Goal: Information Seeking & Learning: Learn about a topic

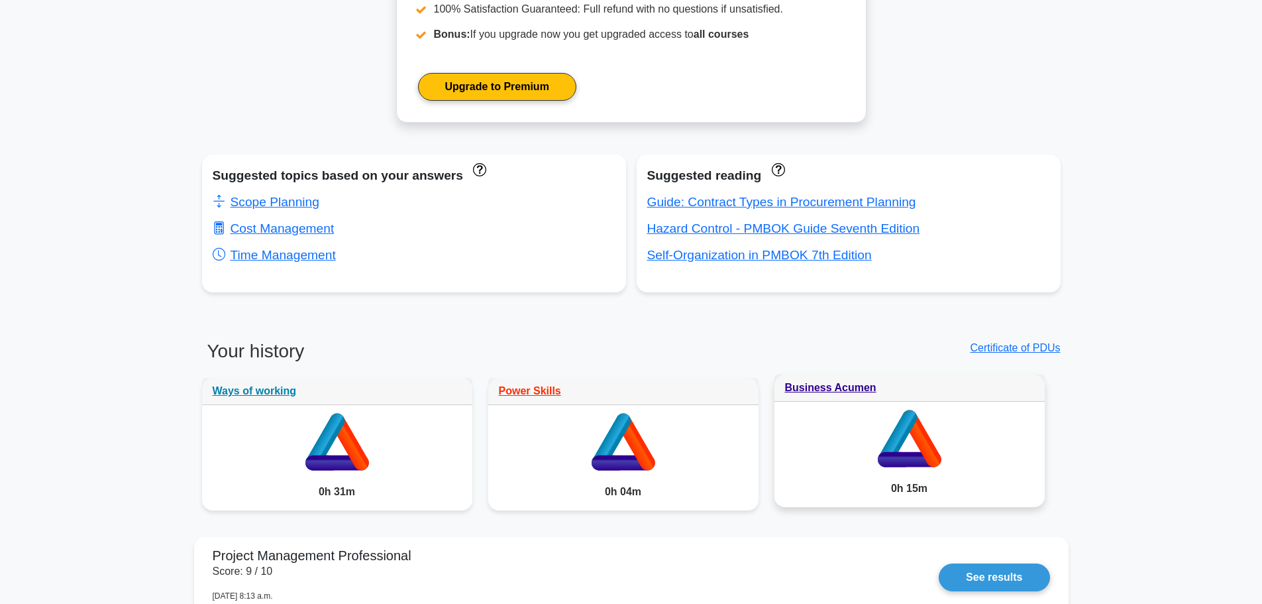
scroll to position [861, 0]
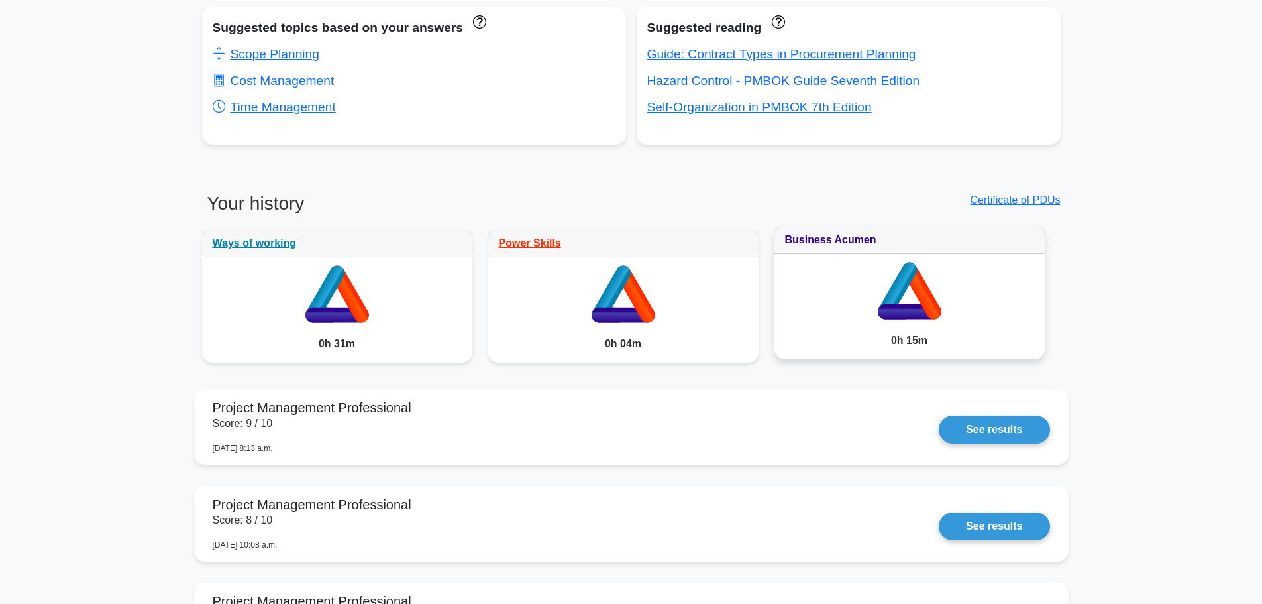
click at [832, 243] on link "Business Acumen" at bounding box center [830, 239] width 91 height 11
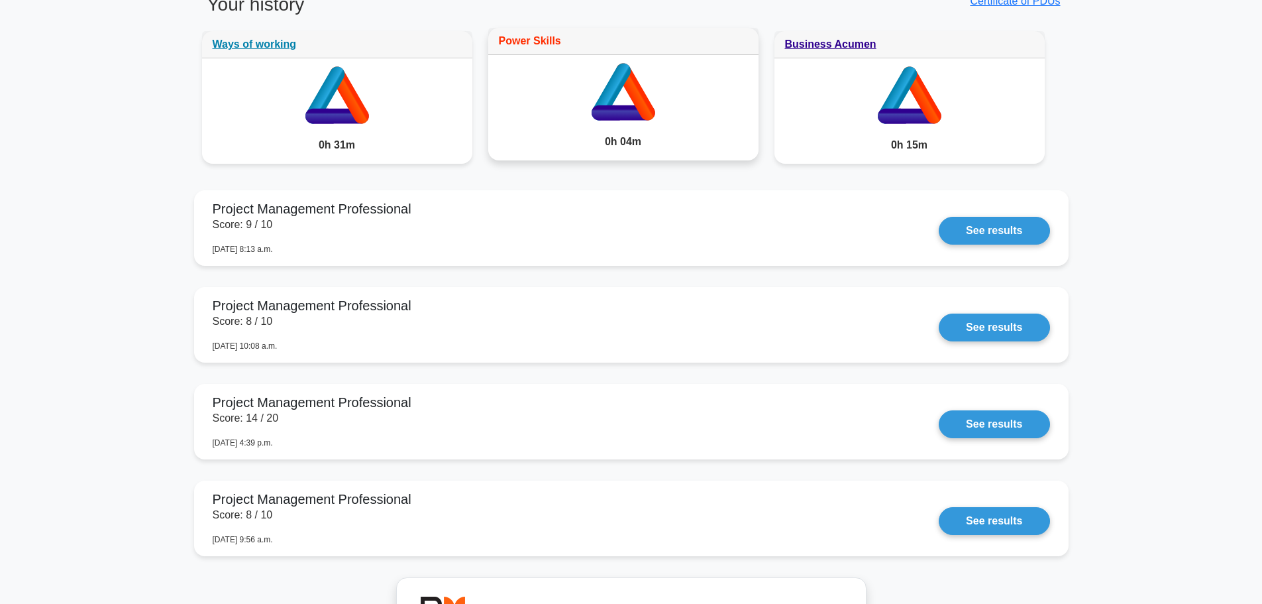
click at [534, 44] on link "Power Skills" at bounding box center [530, 40] width 62 height 11
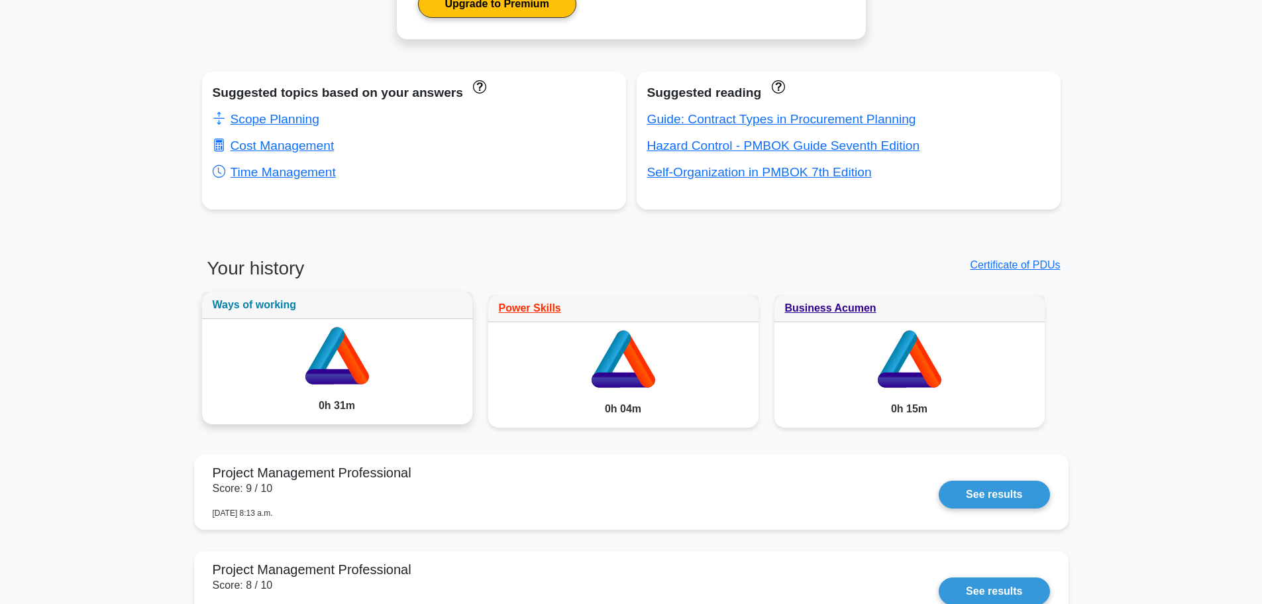
click at [244, 307] on link "Ways of working" at bounding box center [255, 304] width 84 height 11
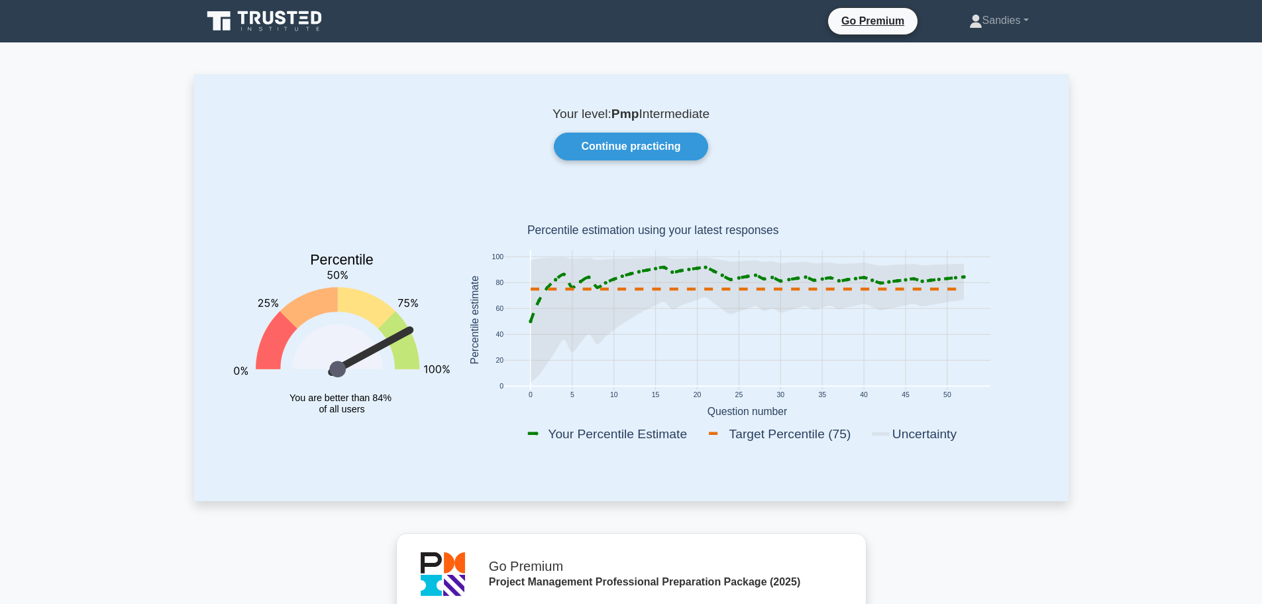
click at [291, 16] on icon at bounding box center [265, 21] width 127 height 25
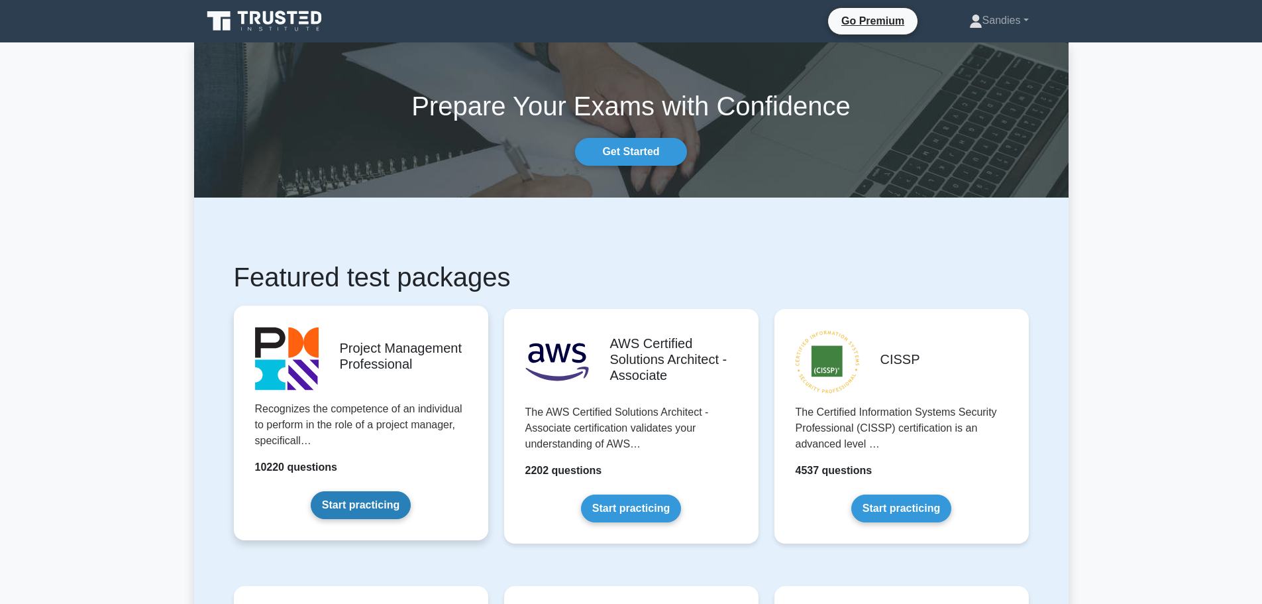
click at [388, 502] on link "Start practicing" at bounding box center [361, 505] width 100 height 28
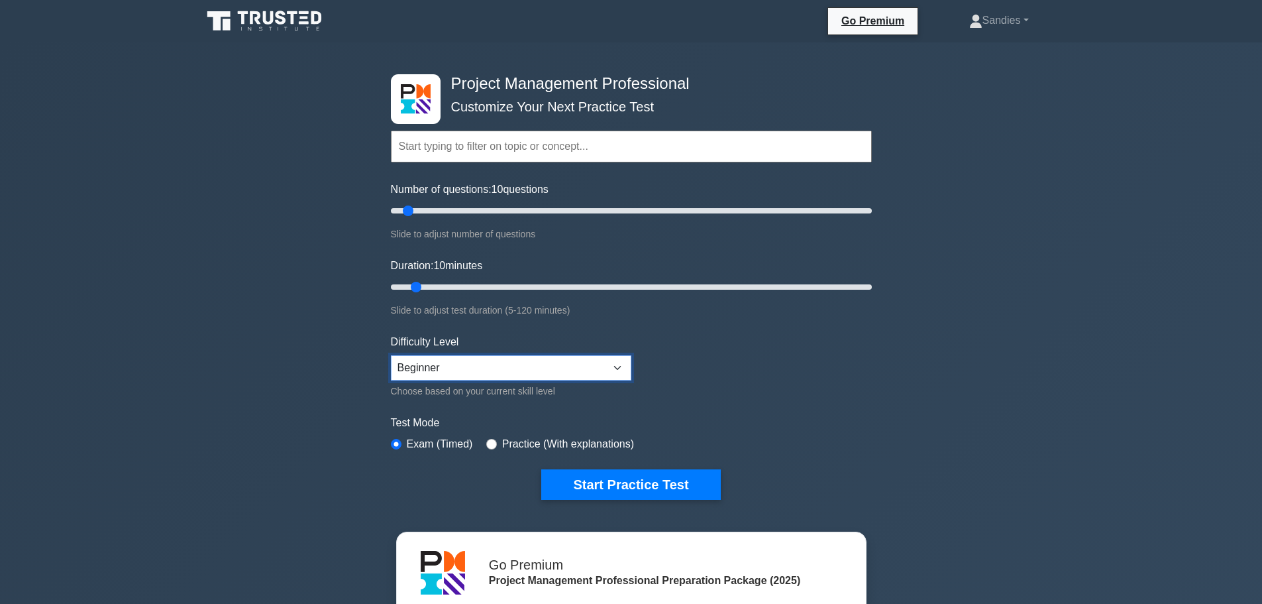
click at [584, 361] on select "Beginner Intermediate Expert" at bounding box center [511, 367] width 241 height 25
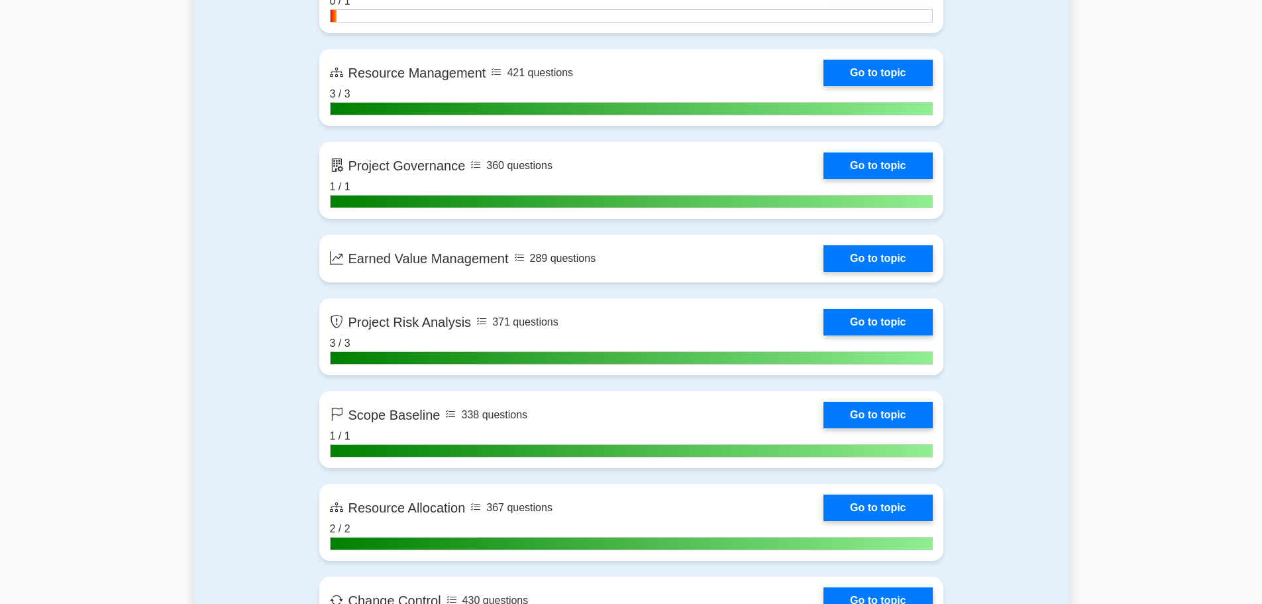
scroll to position [2253, 0]
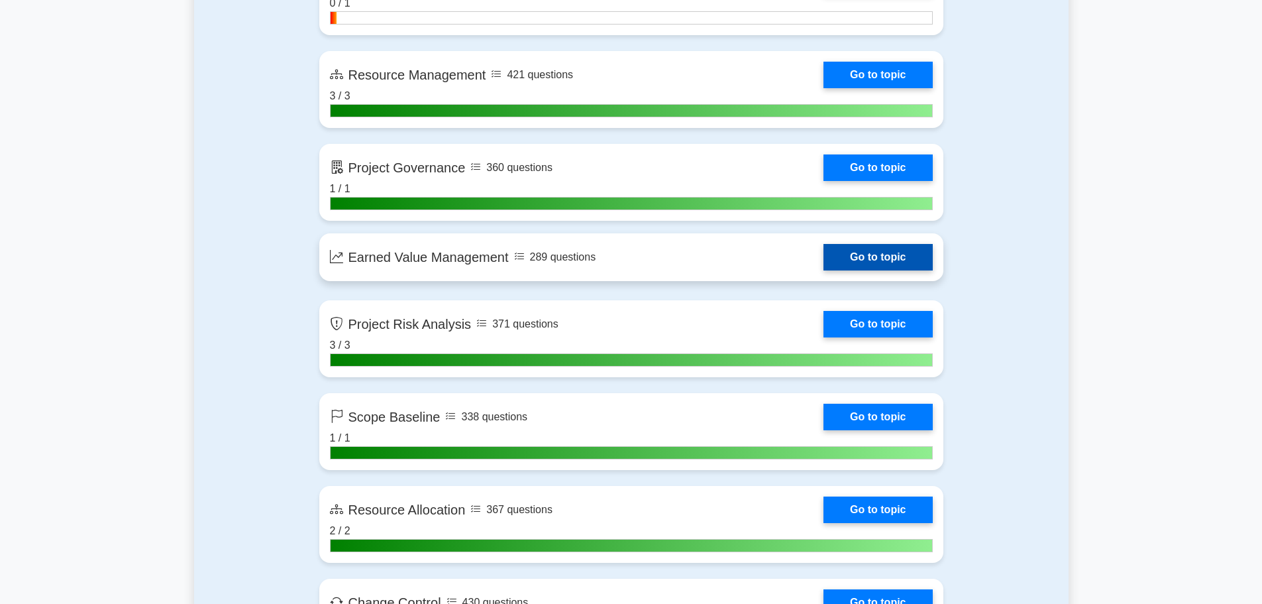
click at [824, 244] on link "Go to topic" at bounding box center [878, 257] width 109 height 27
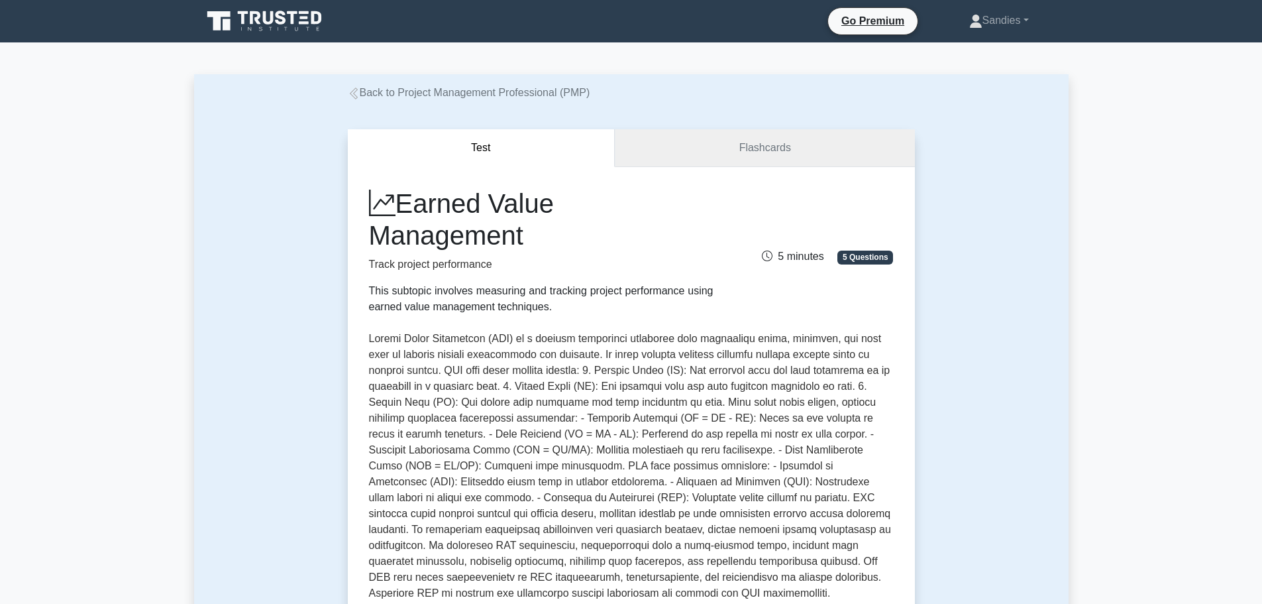
click at [723, 137] on link "Flashcards" at bounding box center [764, 148] width 299 height 38
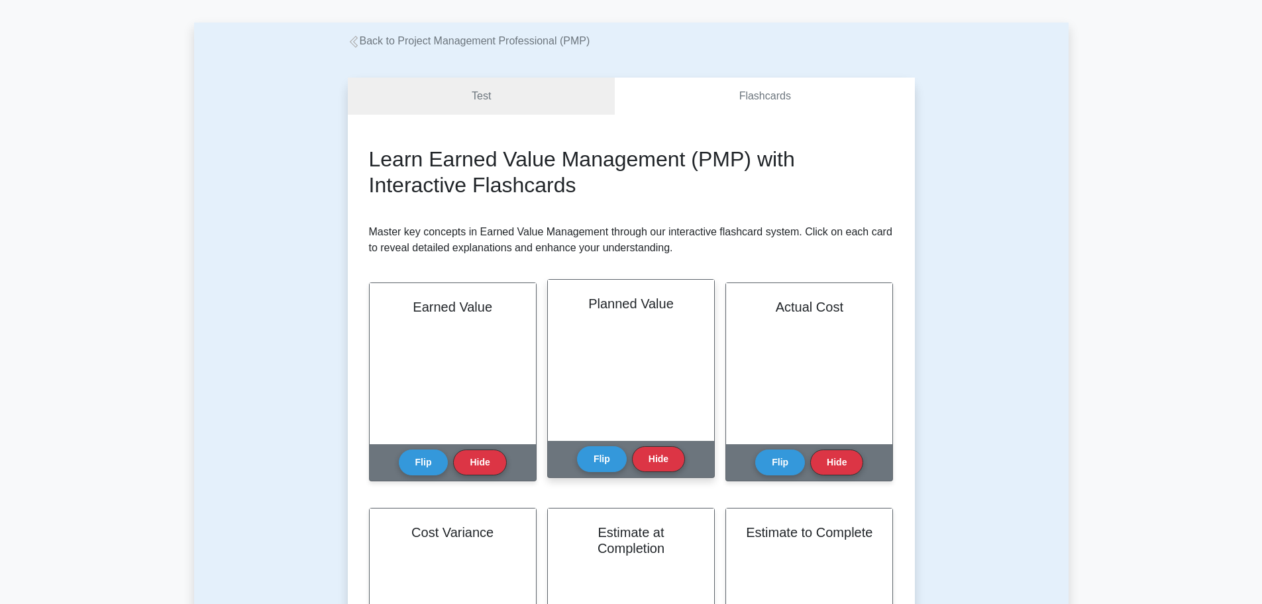
scroll to position [133, 0]
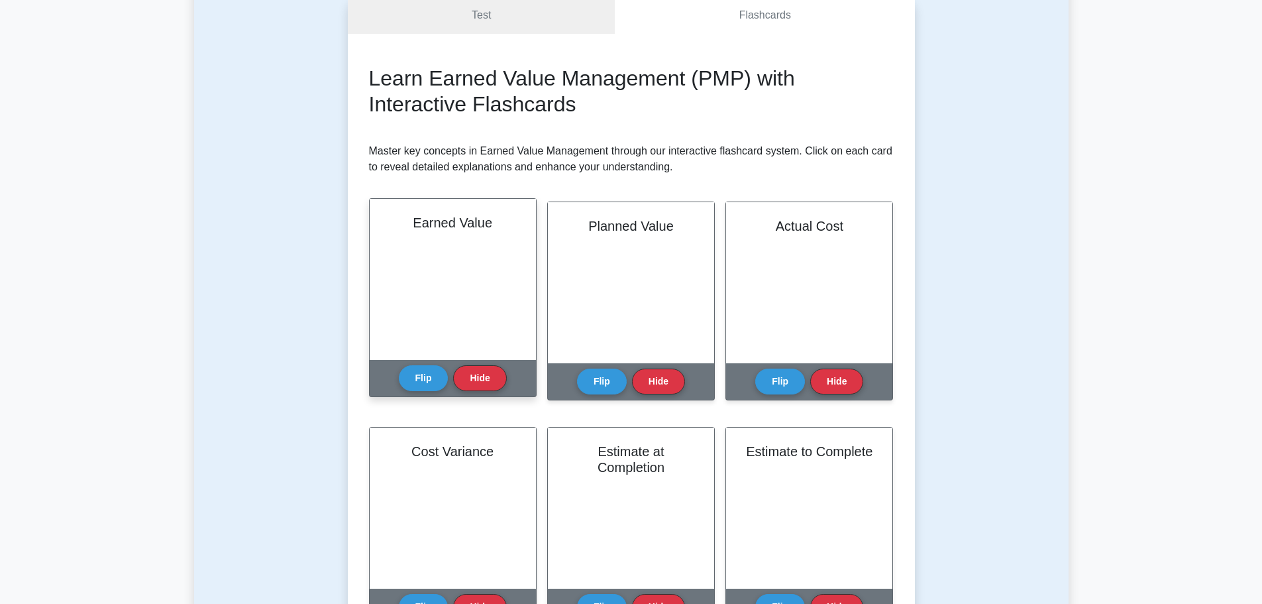
click at [452, 299] on div "Earned Value" at bounding box center [453, 279] width 166 height 161
click at [439, 375] on button "Flip" at bounding box center [424, 377] width 50 height 26
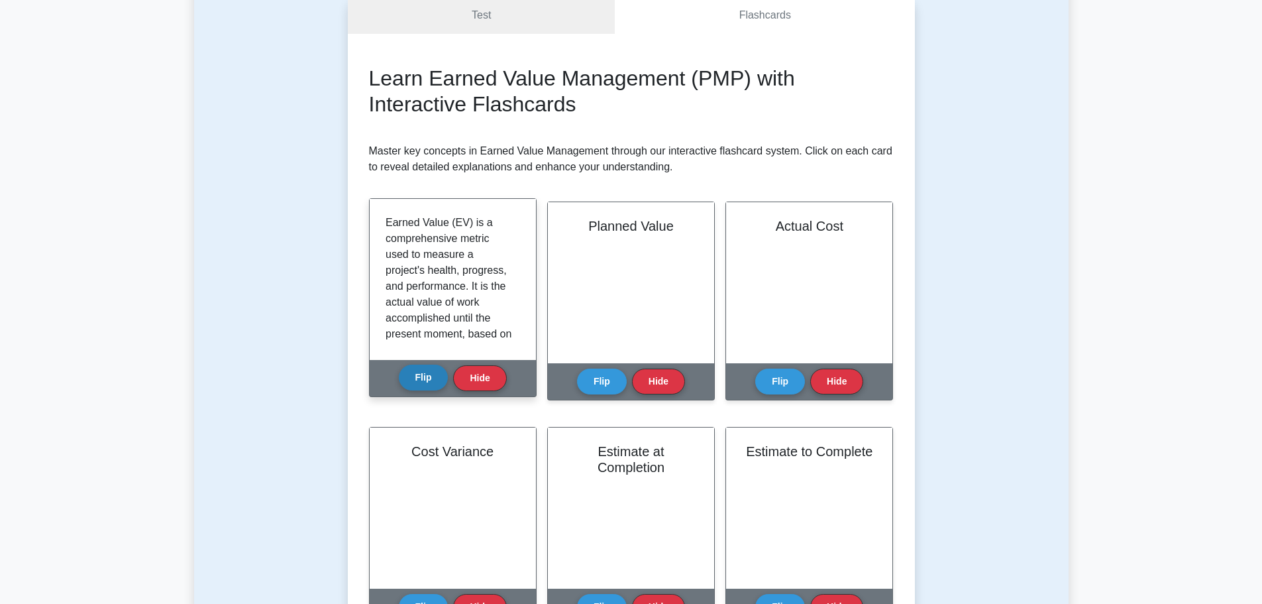
click at [439, 375] on button "Flip" at bounding box center [424, 377] width 50 height 26
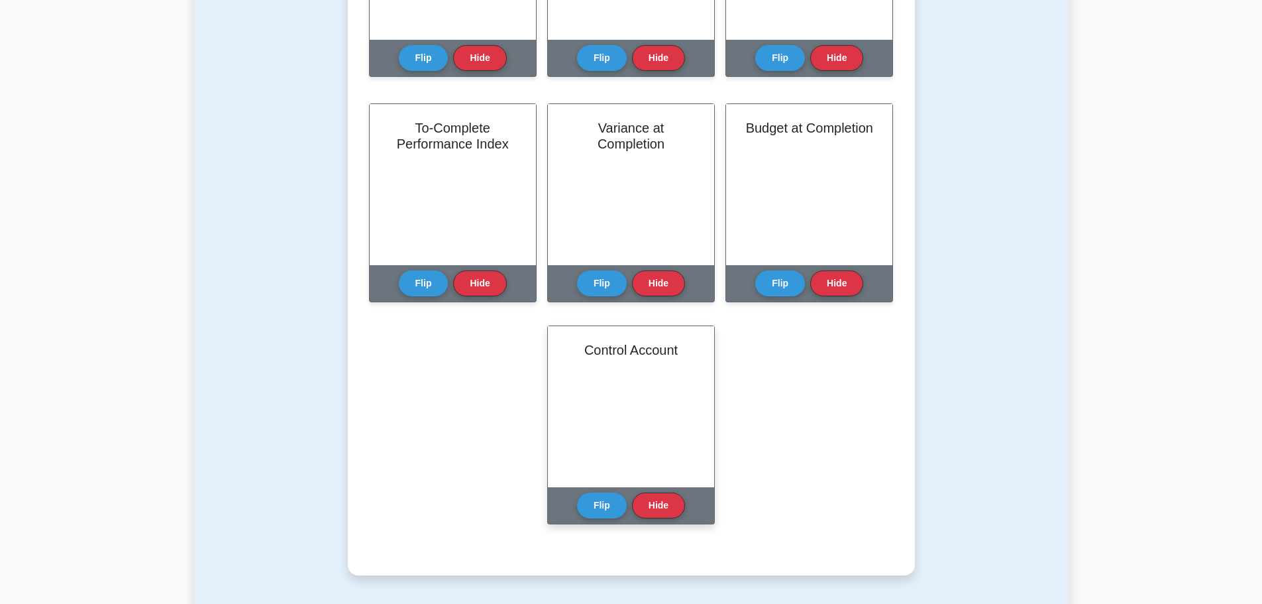
scroll to position [663, 0]
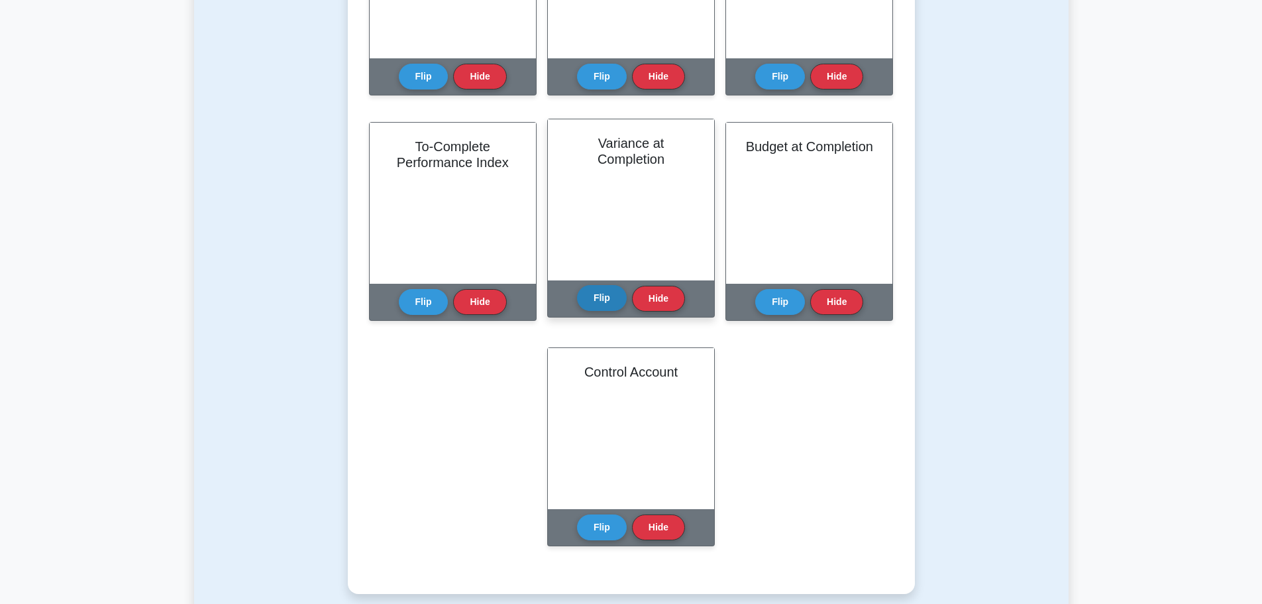
click at [590, 312] on div "Flip Hide" at bounding box center [631, 298] width 108 height 36
click at [598, 303] on button "Flip" at bounding box center [602, 298] width 50 height 26
click at [600, 299] on button "Flip" at bounding box center [602, 298] width 50 height 26
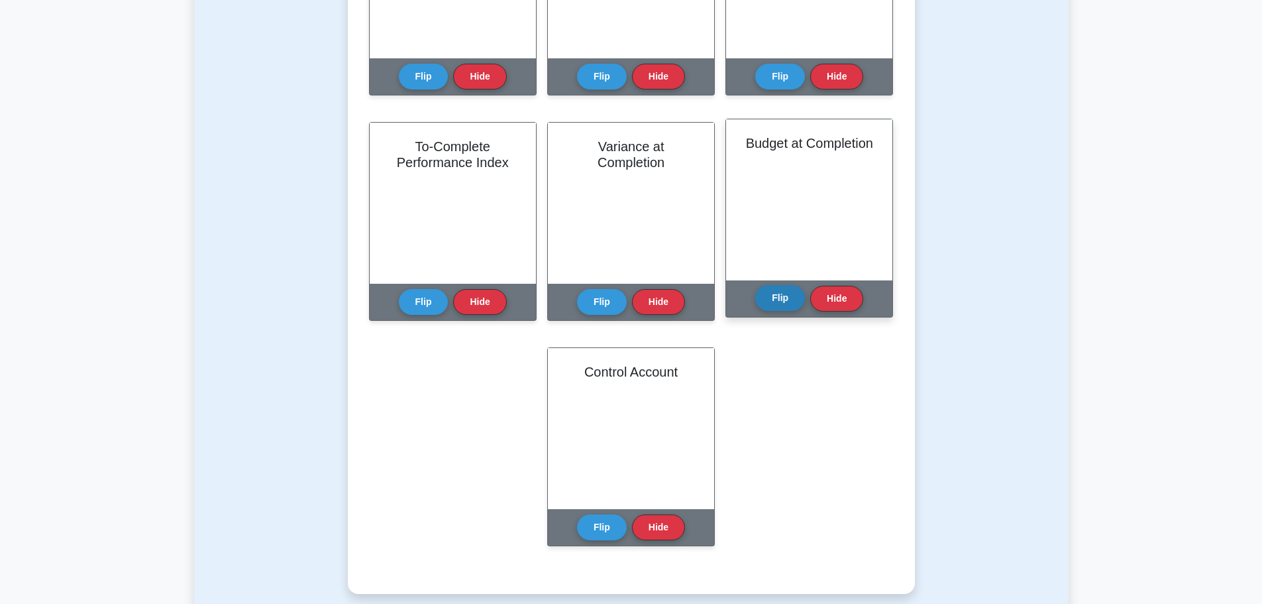
click at [775, 290] on button "Flip" at bounding box center [780, 298] width 50 height 26
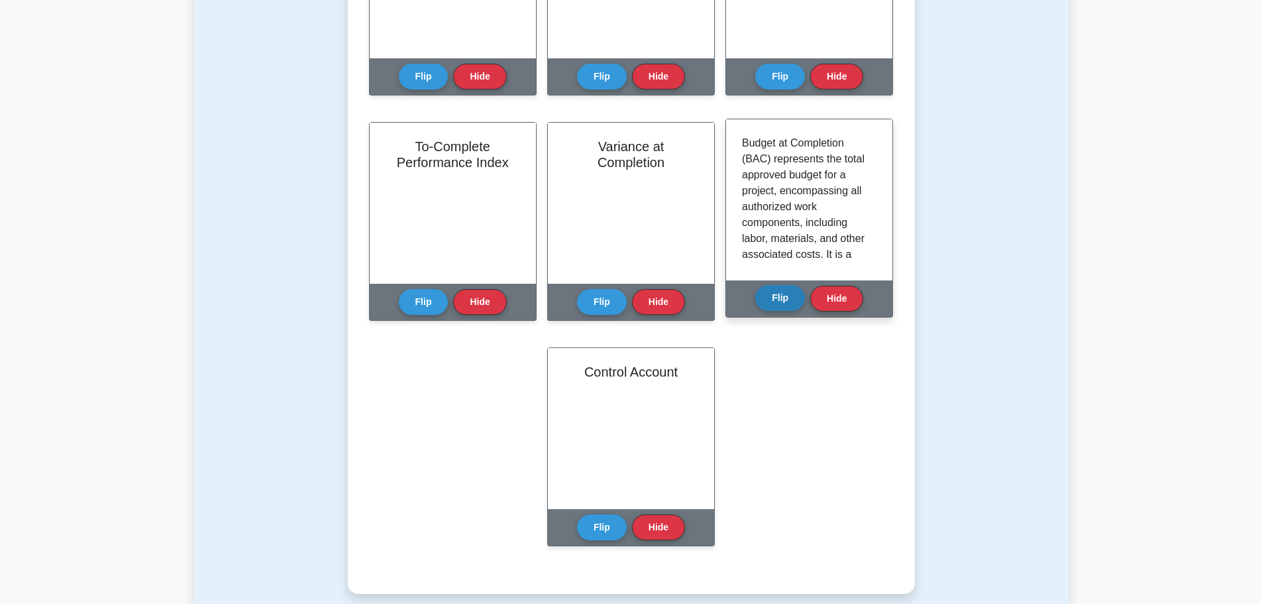
click at [775, 290] on button "Flip" at bounding box center [780, 298] width 50 height 26
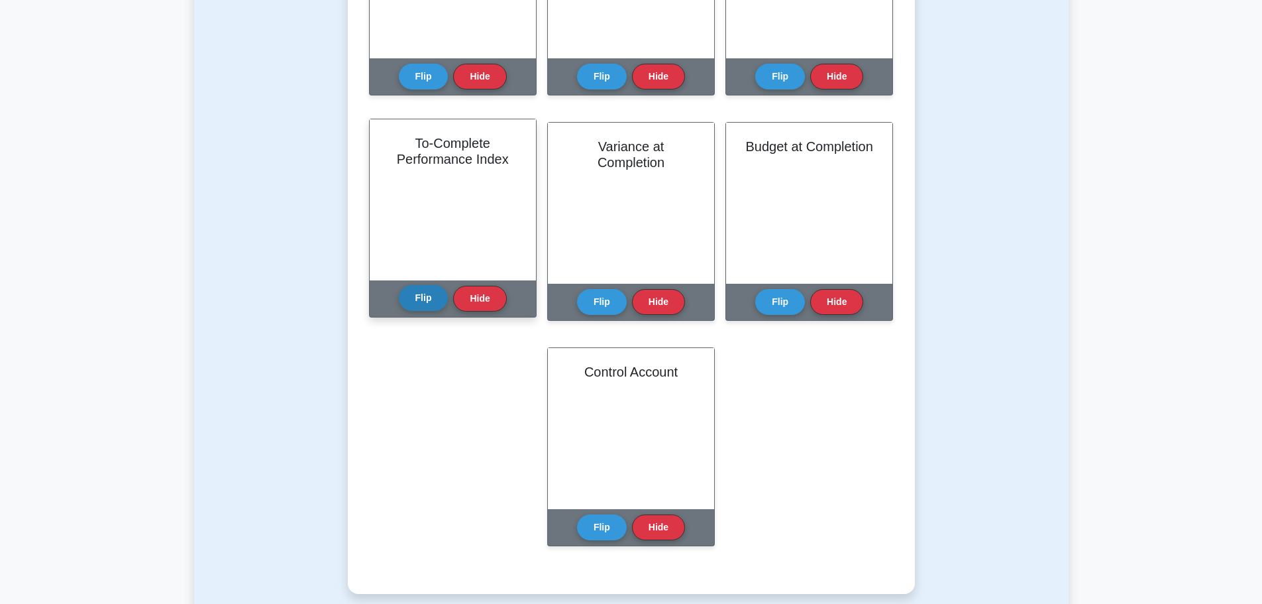
click at [426, 294] on button "Flip" at bounding box center [424, 298] width 50 height 26
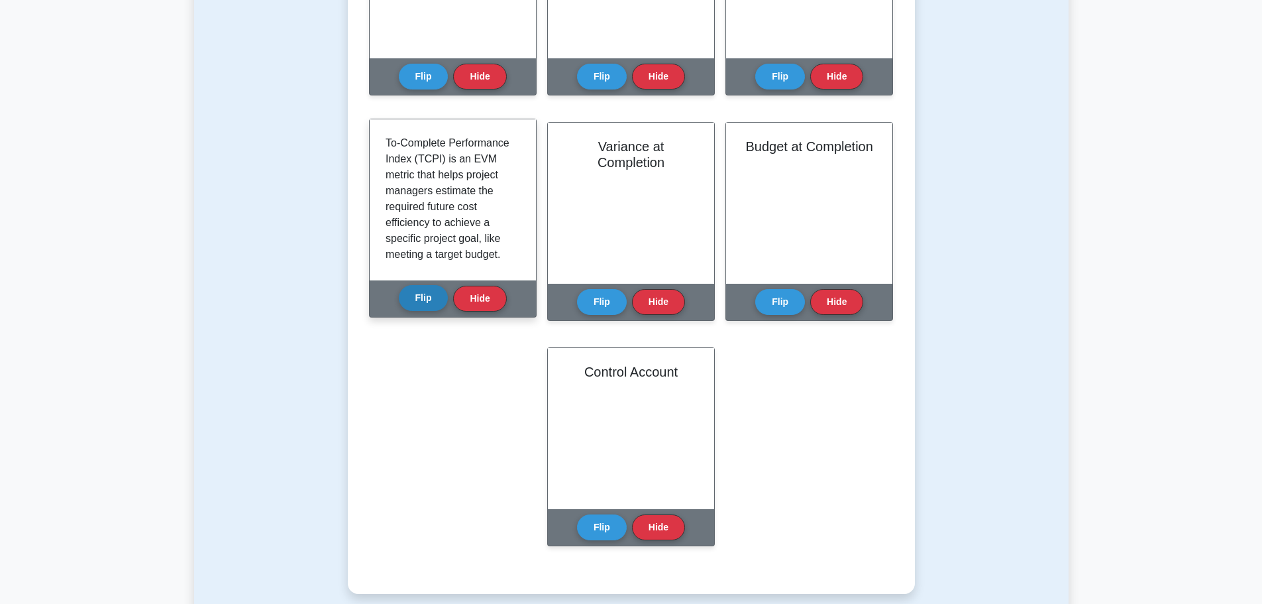
click at [426, 294] on button "Flip" at bounding box center [424, 298] width 50 height 26
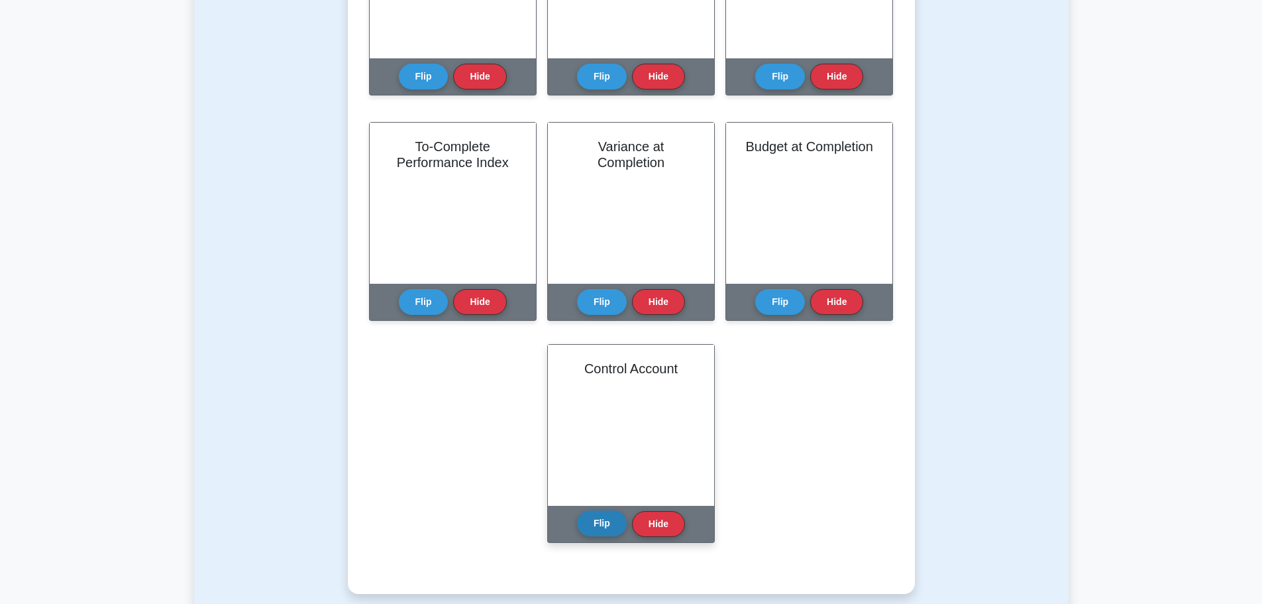
click at [614, 519] on button "Flip" at bounding box center [602, 523] width 50 height 26
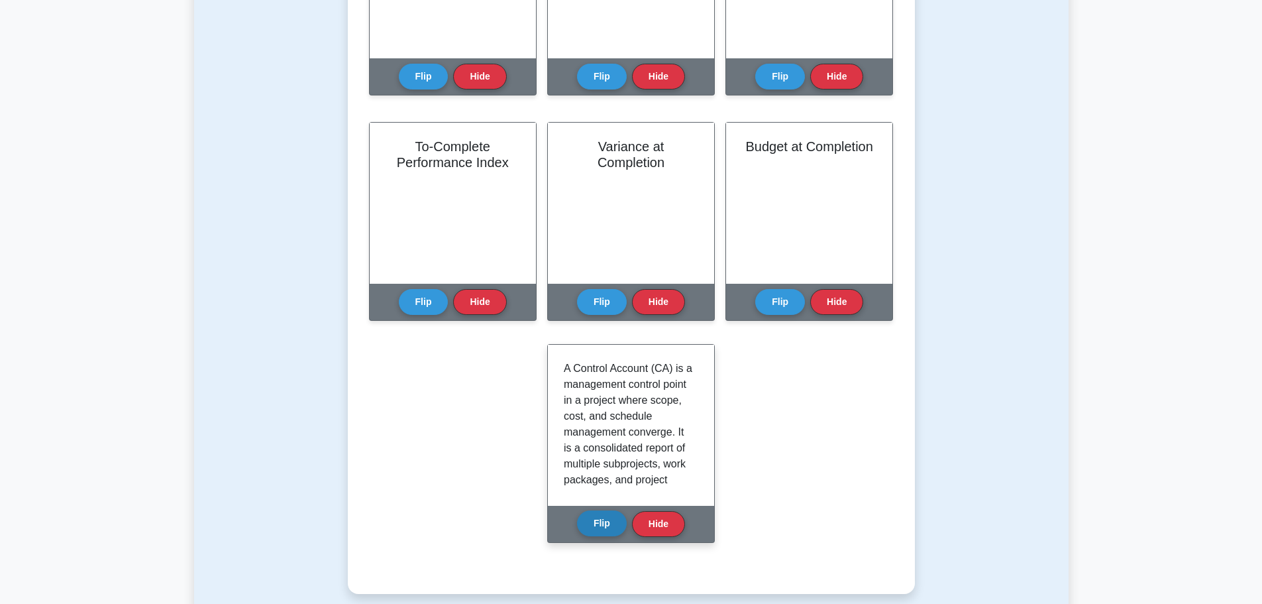
click at [614, 519] on button "Flip" at bounding box center [602, 523] width 50 height 26
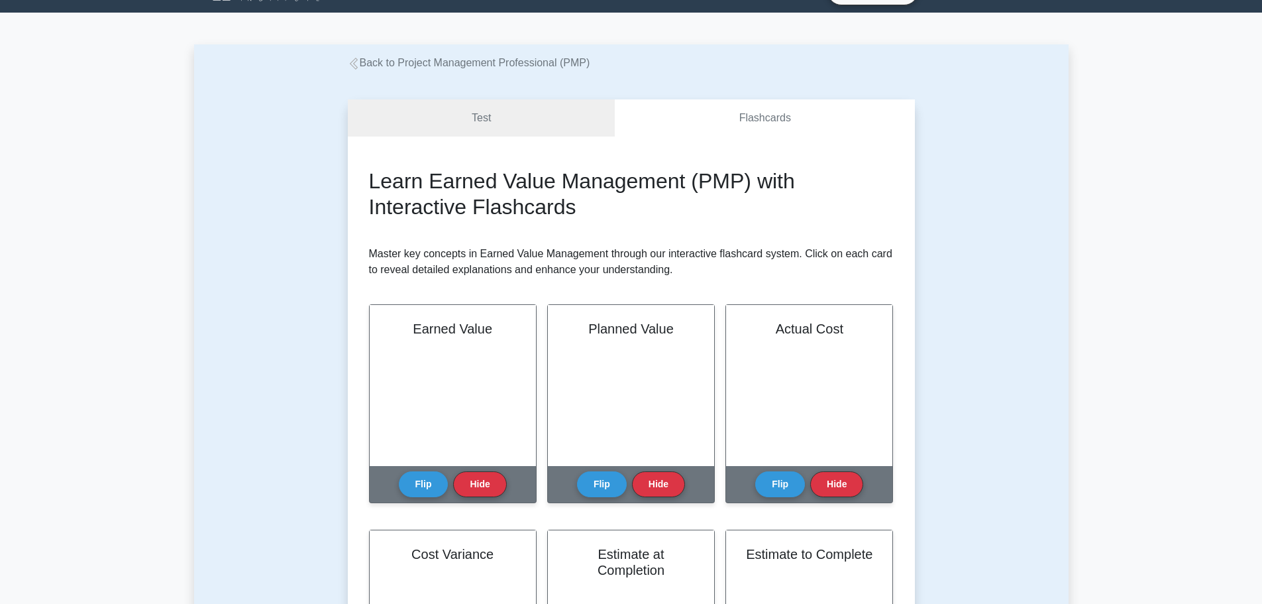
scroll to position [0, 0]
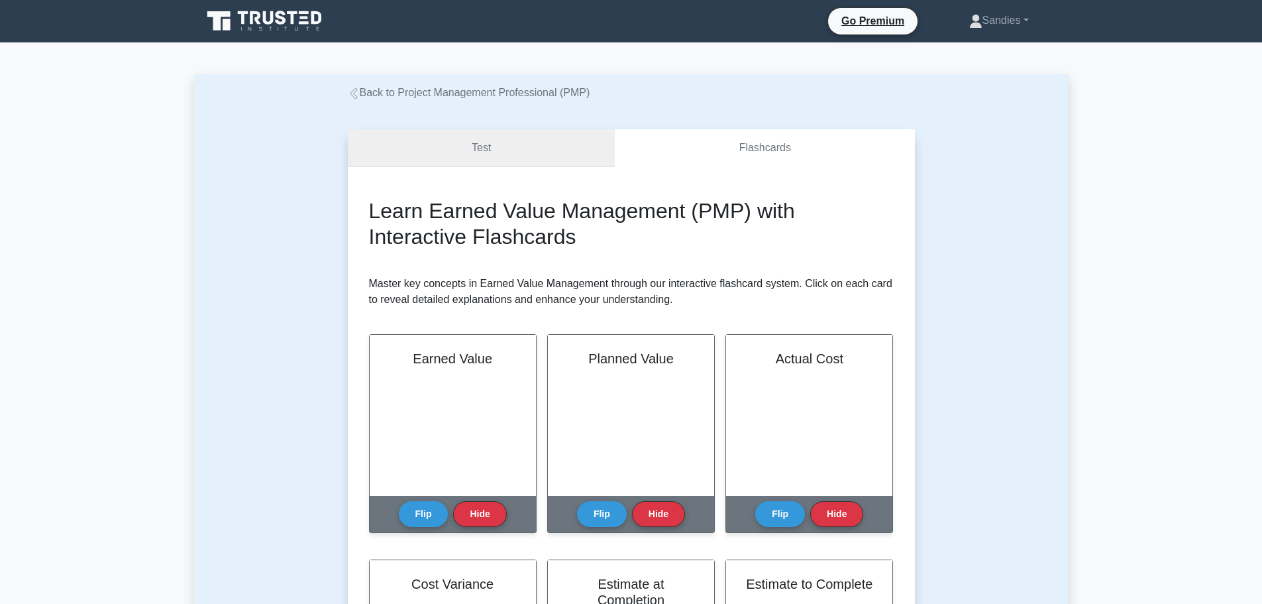
click at [486, 162] on link "Test" at bounding box center [482, 148] width 268 height 38
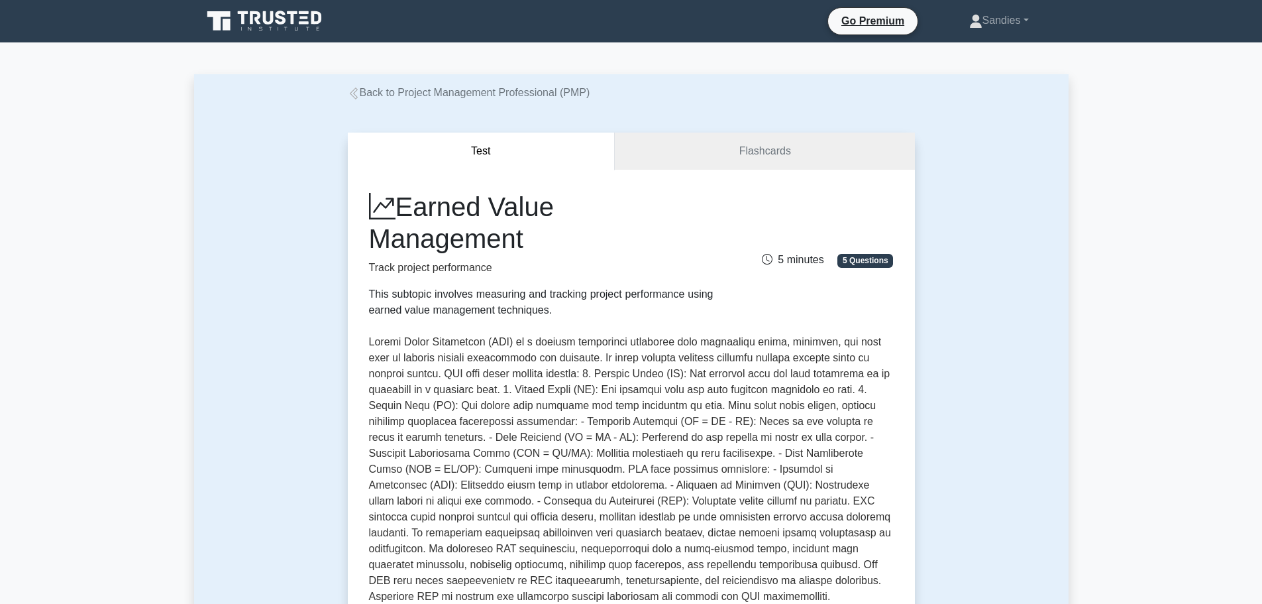
click at [356, 97] on icon at bounding box center [354, 93] width 12 height 12
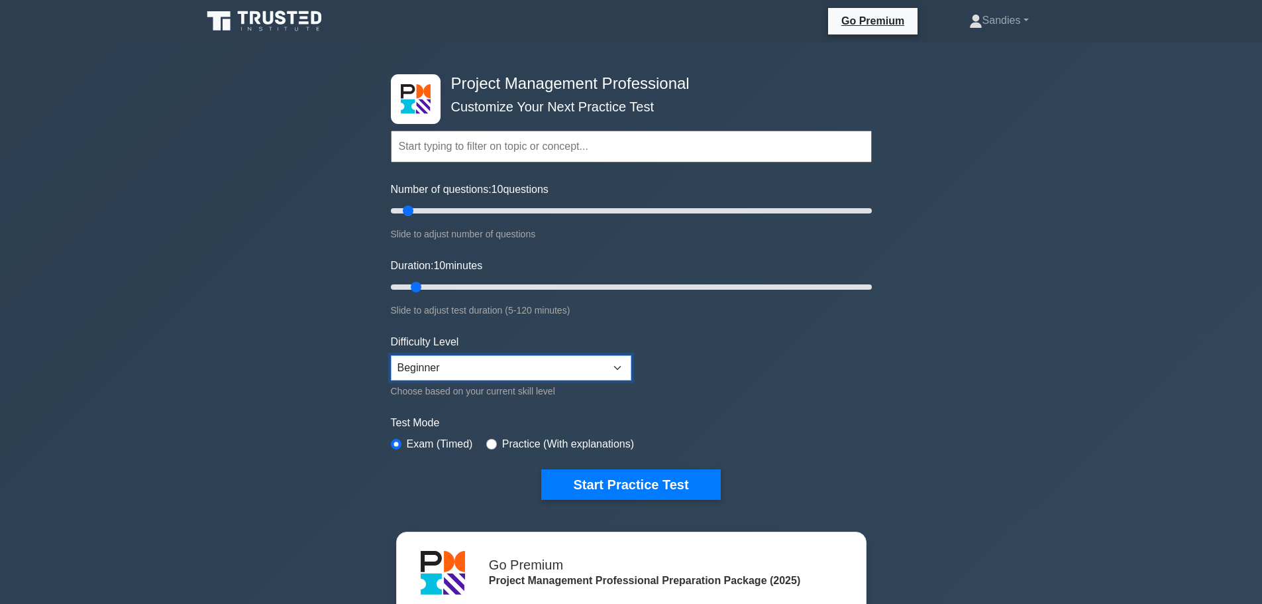
click at [441, 364] on select "Beginner Intermediate Expert" at bounding box center [511, 367] width 241 height 25
select select "expert"
click at [391, 355] on select "Beginner Intermediate Expert" at bounding box center [511, 367] width 241 height 25
type input "90"
click at [601, 203] on input "Number of questions: 10 questions" at bounding box center [631, 211] width 481 height 16
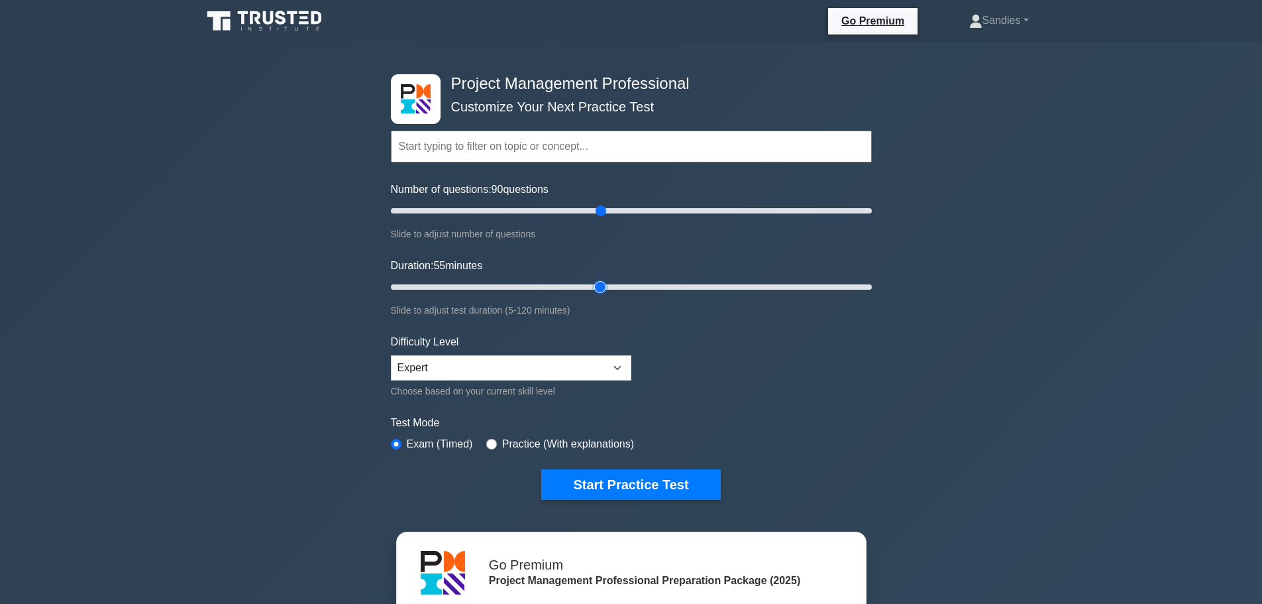
click at [598, 282] on input "Duration: 55 minutes" at bounding box center [631, 287] width 481 height 16
type input "10"
click at [411, 289] on input "Duration: 55 minutes" at bounding box center [631, 287] width 481 height 16
click at [420, 211] on input "Number of questions: 15 questions" at bounding box center [631, 211] width 481 height 16
drag, startPoint x: 420, startPoint y: 211, endPoint x: 413, endPoint y: 213, distance: 7.6
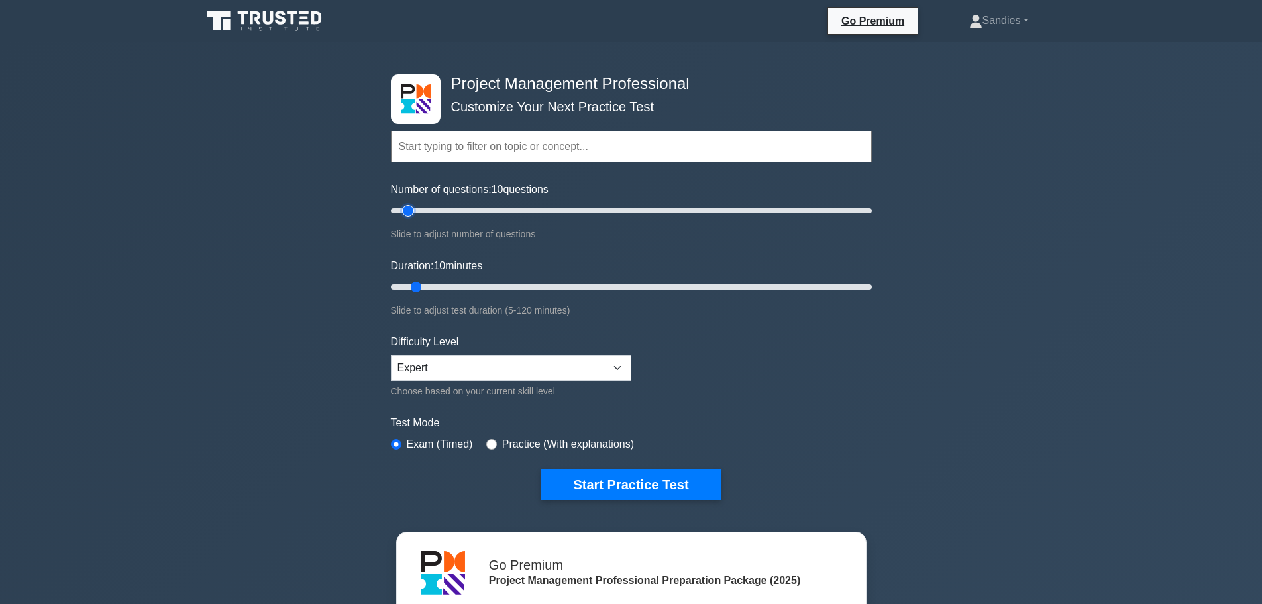
type input "10"
click at [413, 213] on input "Number of questions: 10 questions" at bounding box center [631, 211] width 481 height 16
click at [417, 366] on select "Beginner Intermediate Expert" at bounding box center [511, 367] width 241 height 25
select select "beginner"
click at [391, 355] on select "Beginner Intermediate Expert" at bounding box center [511, 367] width 241 height 25
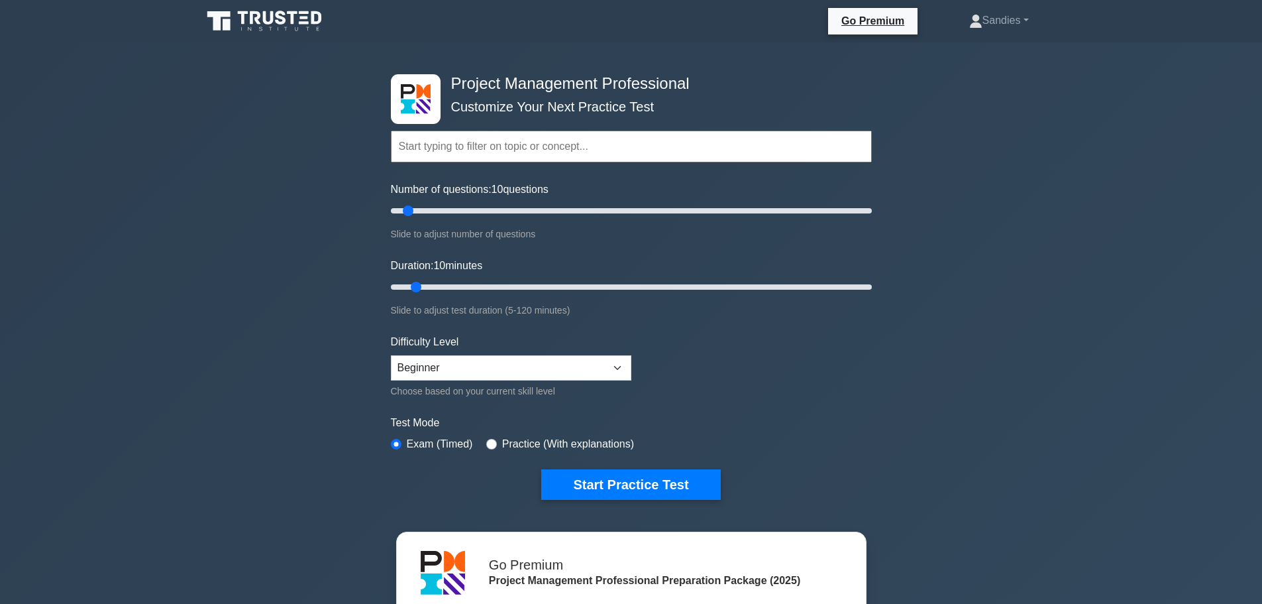
click at [694, 375] on form "Topics Scope Management Time Management Cost Management Quality Management Risk…" at bounding box center [631, 294] width 481 height 409
drag, startPoint x: 820, startPoint y: 287, endPoint x: 869, endPoint y: 277, distance: 50.0
type input "120"
click at [868, 279] on input "Duration: 110 minutes" at bounding box center [631, 287] width 481 height 16
drag, startPoint x: 864, startPoint y: 212, endPoint x: 885, endPoint y: 211, distance: 20.6
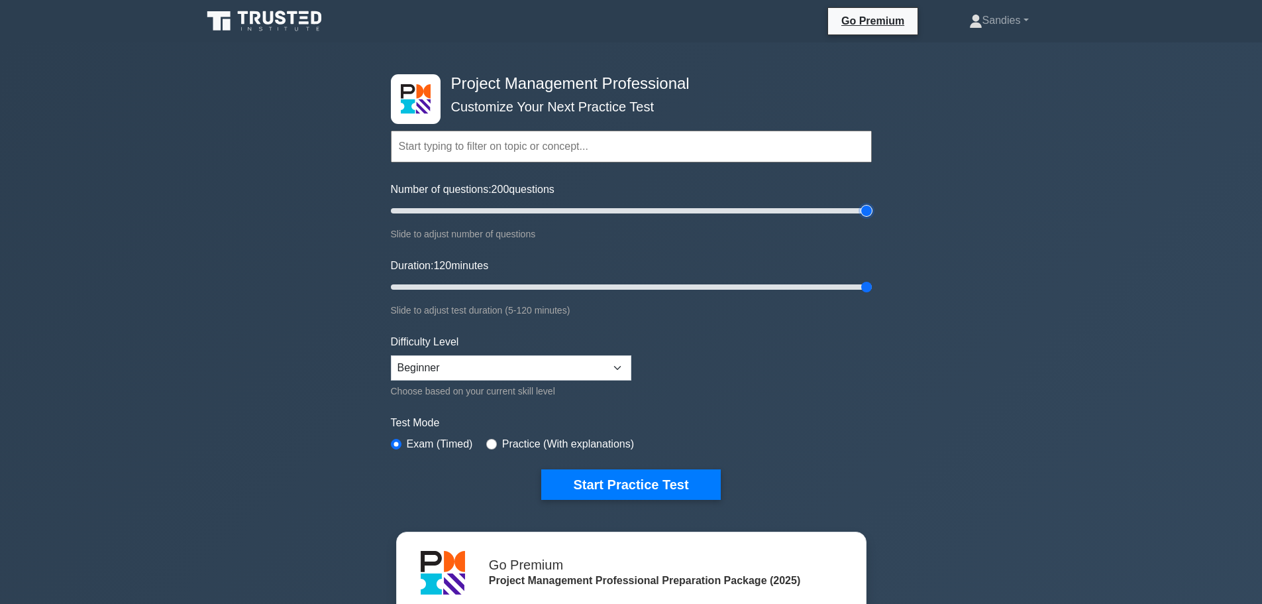
type input "200"
click at [872, 211] on input "Number of questions: 200 questions" at bounding box center [631, 211] width 481 height 16
drag, startPoint x: 864, startPoint y: 284, endPoint x: 330, endPoint y: 260, distance: 534.6
type input "5"
click at [391, 279] on input "Duration: 5 minutes" at bounding box center [631, 287] width 481 height 16
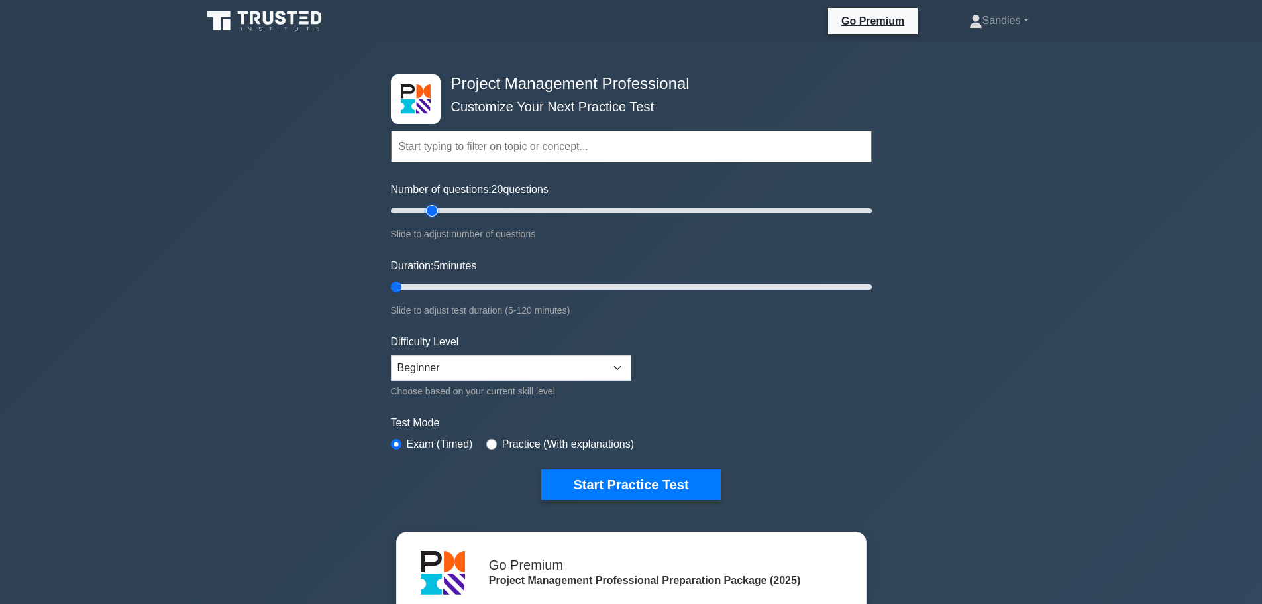
click at [433, 209] on input "Number of questions: 20 questions" at bounding box center [631, 211] width 481 height 16
click at [415, 212] on input "Number of questions: 20 questions" at bounding box center [631, 211] width 481 height 16
type input "10"
click at [407, 217] on input "Number of questions: 15 questions" at bounding box center [631, 211] width 481 height 16
click at [406, 290] on input "Duration: 5 minutes" at bounding box center [631, 287] width 481 height 16
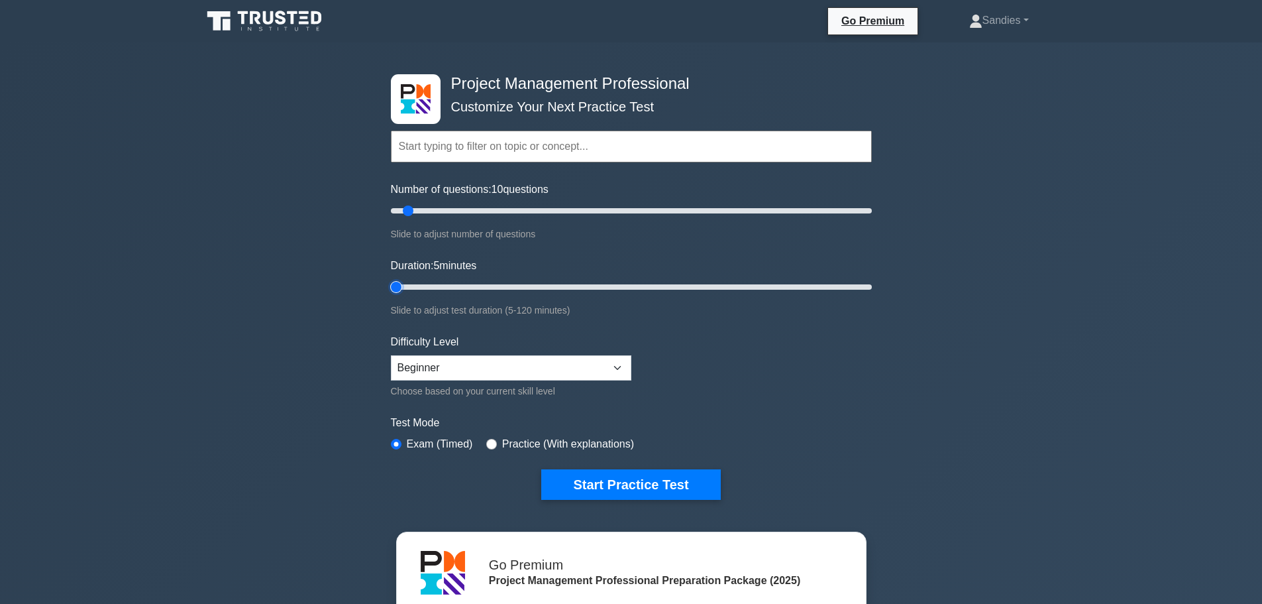
click at [406, 286] on input "Duration: 5 minutes" at bounding box center [631, 287] width 481 height 16
type input "10"
click at [413, 286] on input "Duration: 5 minutes" at bounding box center [631, 287] width 481 height 16
click at [1022, 19] on link "Sandies" at bounding box center [999, 20] width 123 height 27
click at [1012, 45] on link "Profile" at bounding box center [990, 51] width 105 height 21
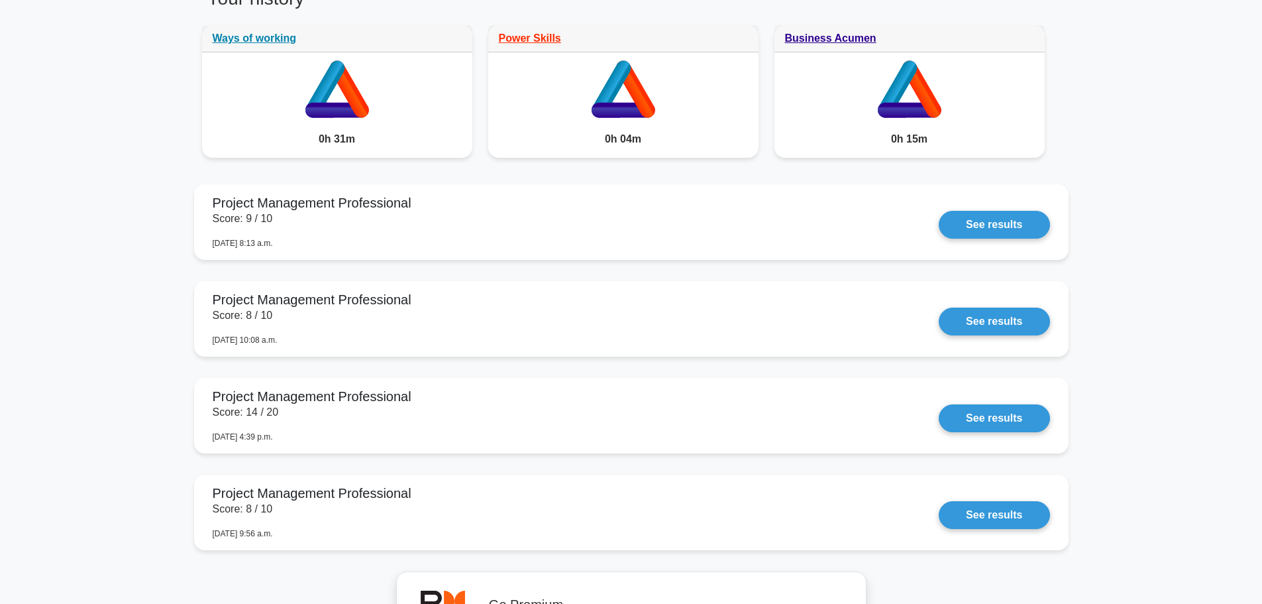
scroll to position [1126, 0]
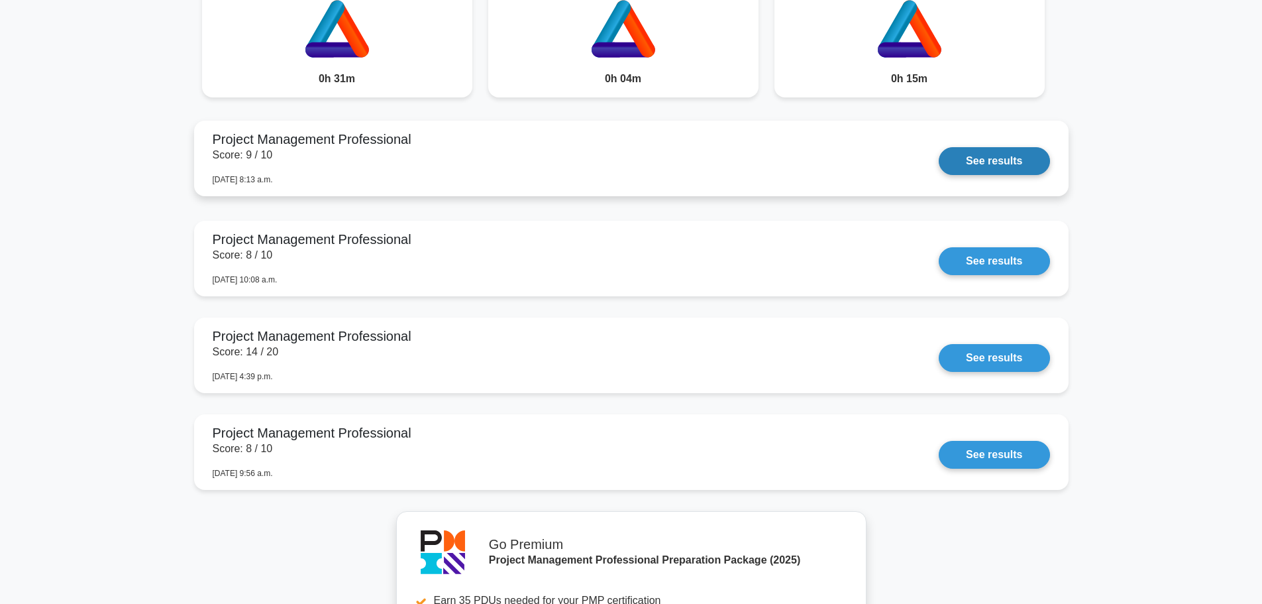
click at [972, 164] on link "See results" at bounding box center [994, 161] width 111 height 28
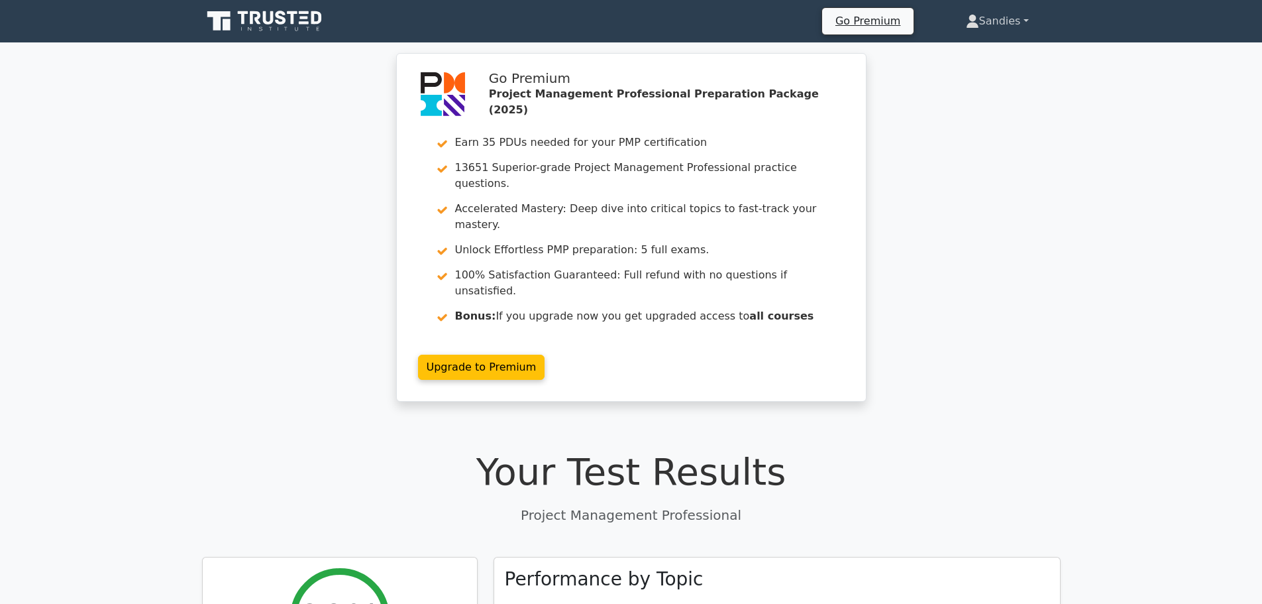
click at [1024, 15] on link "Sandies" at bounding box center [997, 21] width 127 height 27
click at [1025, 225] on div "Go Premium Project Management Professional Preparation Package (2025) Earn 35 P…" at bounding box center [631, 235] width 1262 height 364
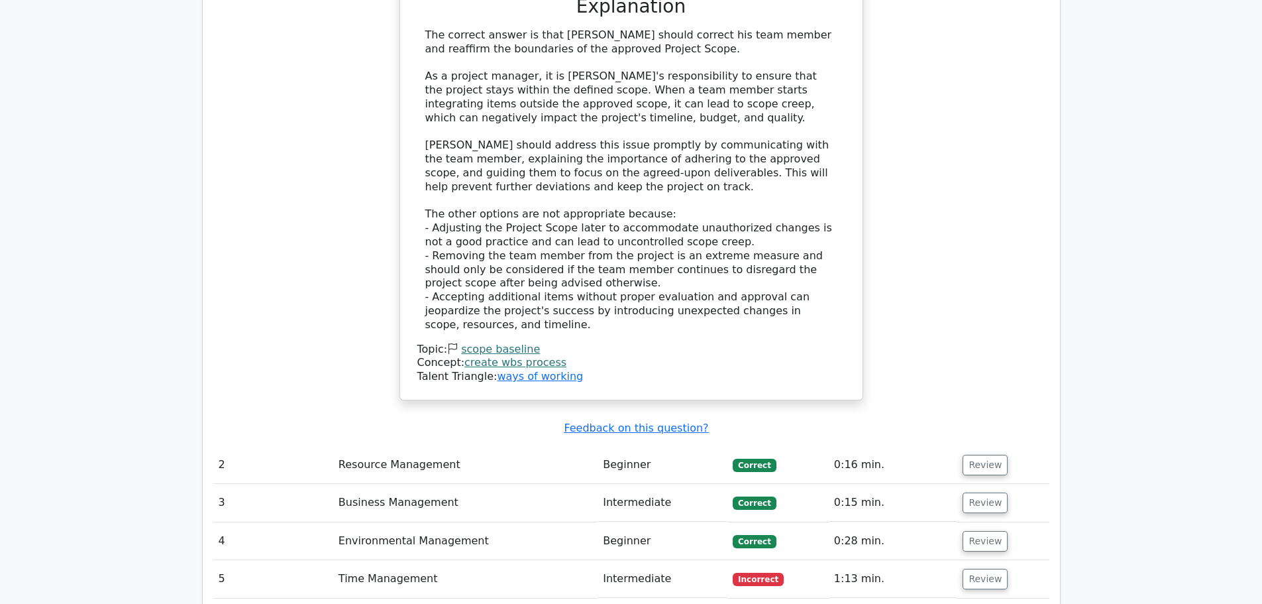
scroll to position [1590, 0]
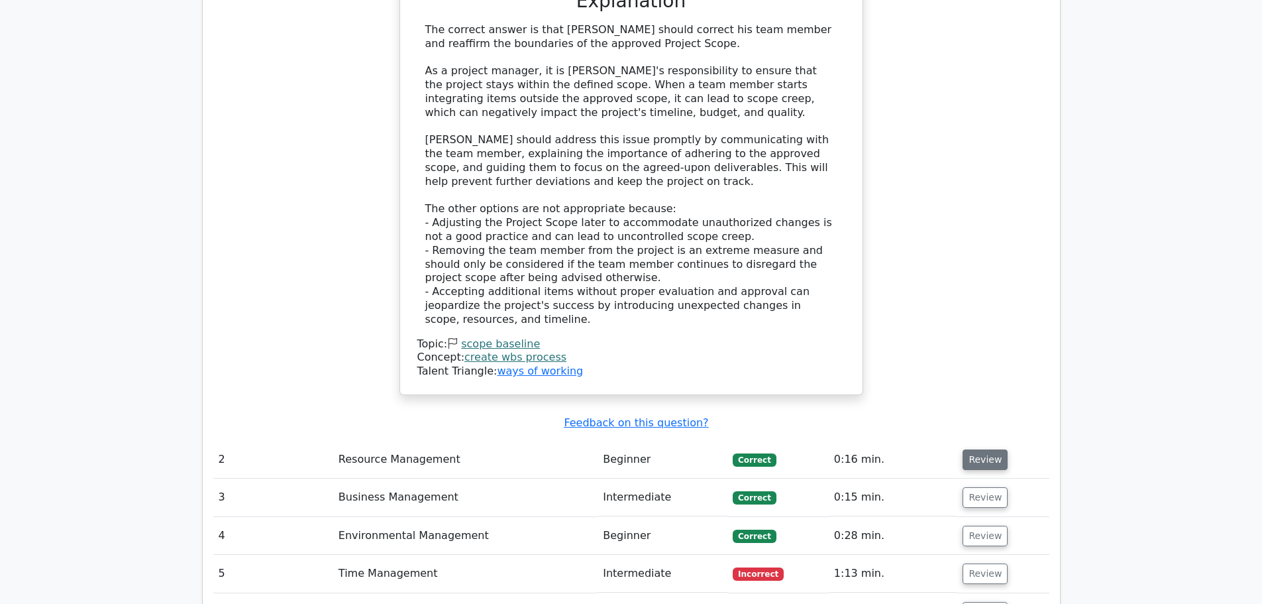
click at [975, 449] on button "Review" at bounding box center [985, 459] width 45 height 21
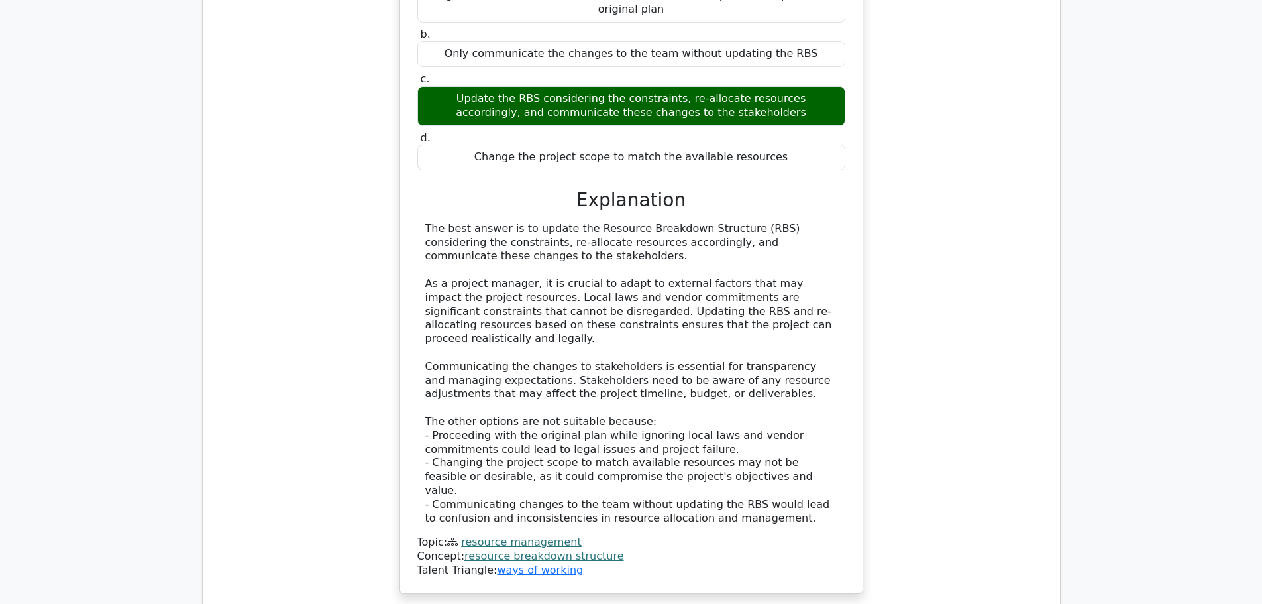
scroll to position [2319, 0]
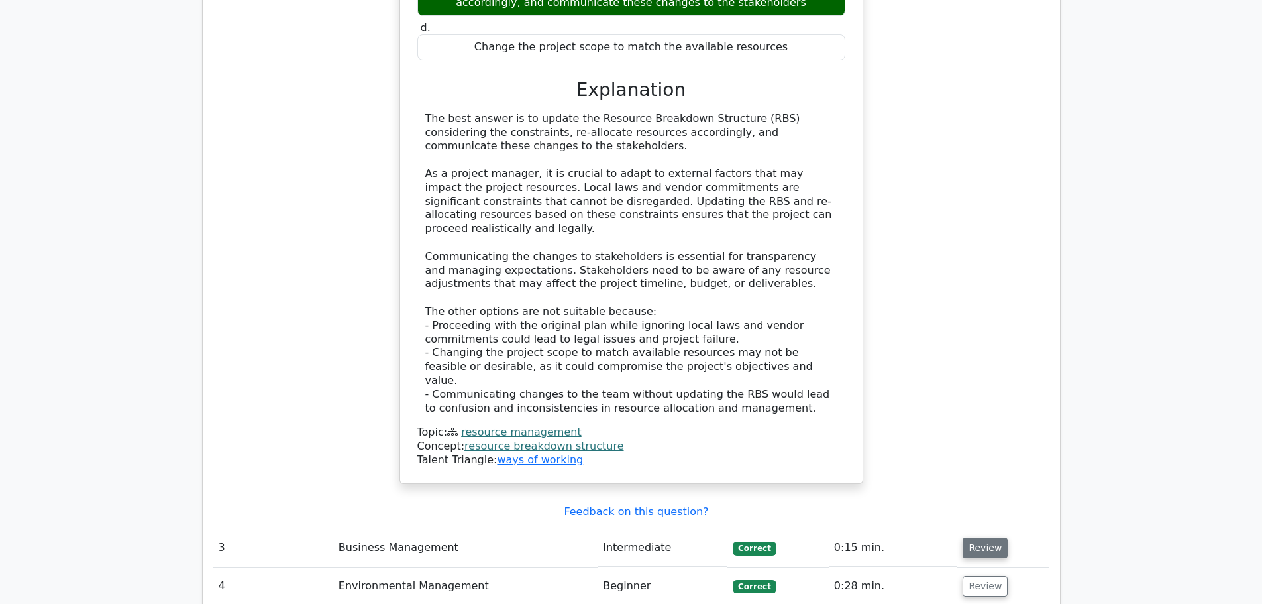
click at [977, 537] on button "Review" at bounding box center [985, 547] width 45 height 21
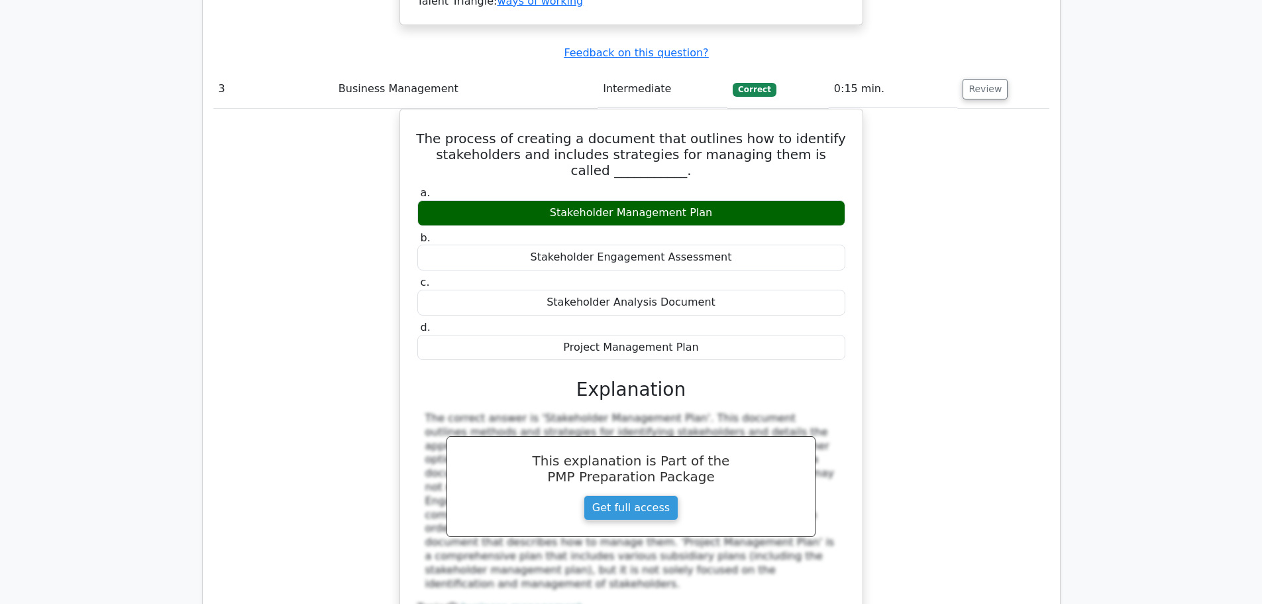
scroll to position [2849, 0]
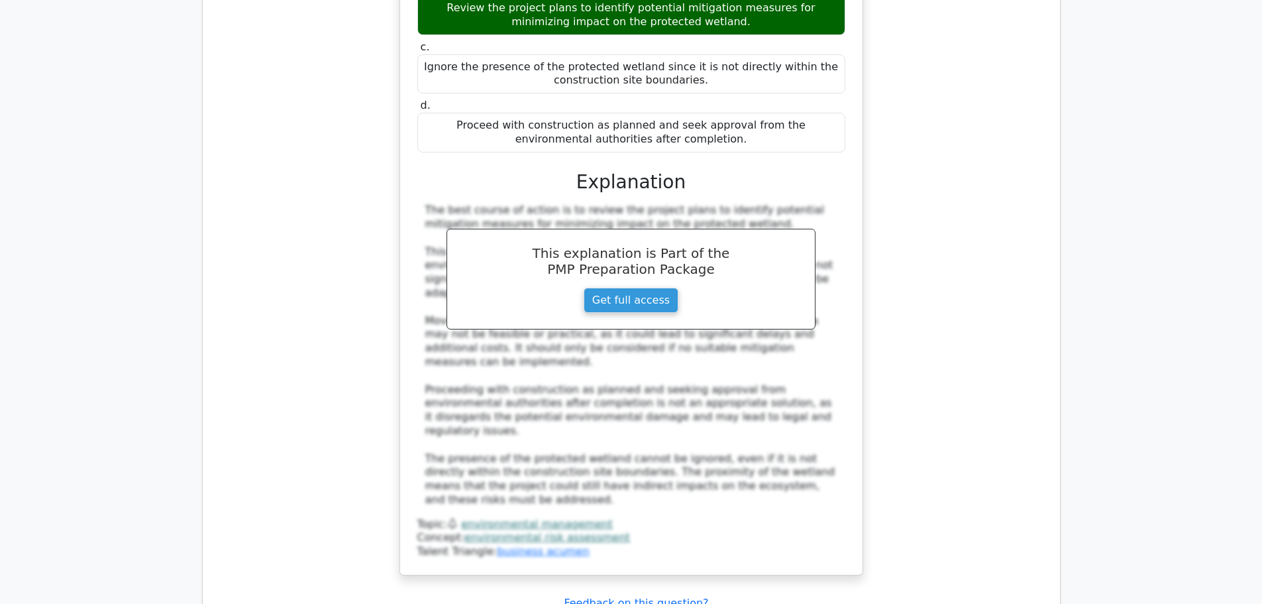
scroll to position [3777, 0]
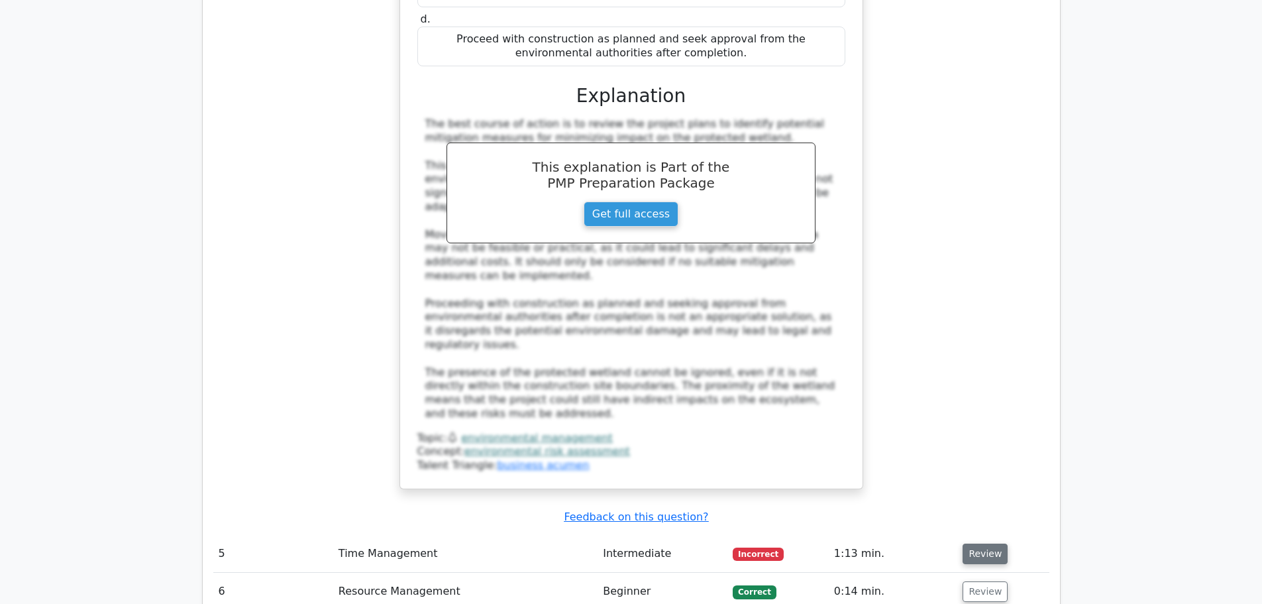
click at [993, 543] on button "Review" at bounding box center [985, 553] width 45 height 21
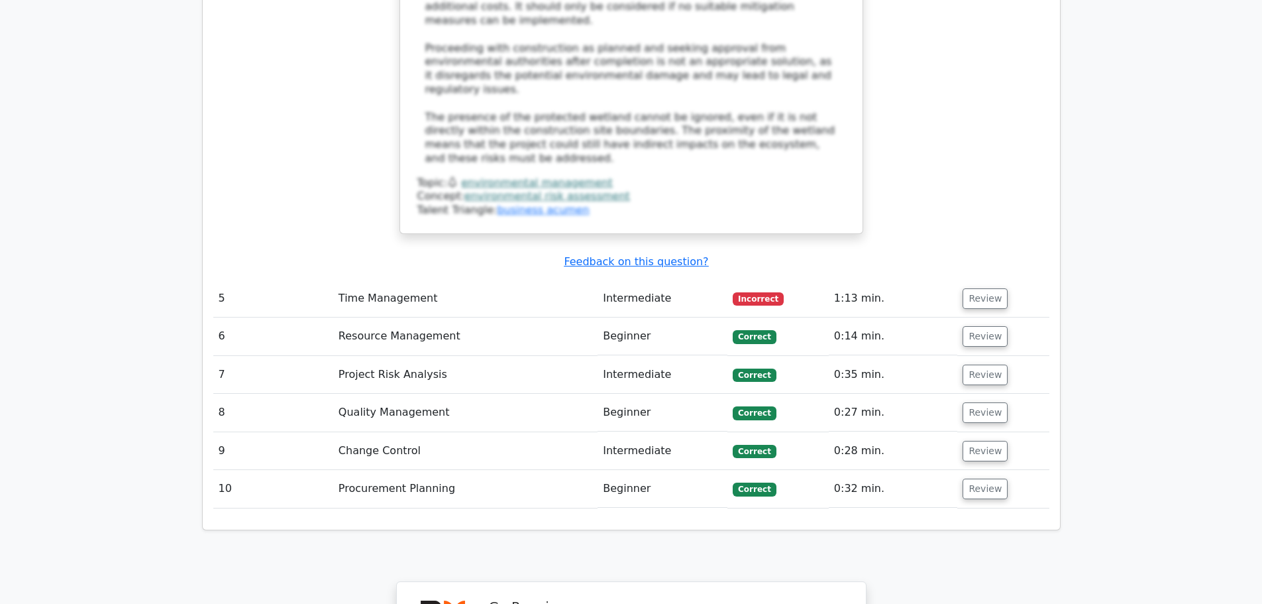
scroll to position [3843, 0]
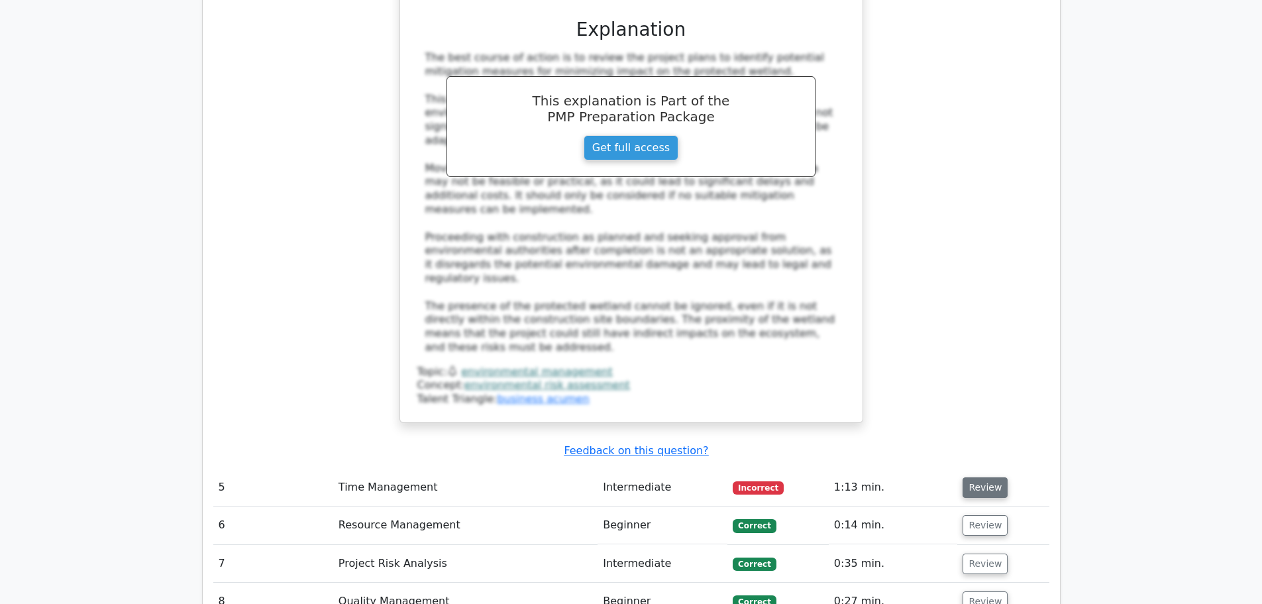
click at [971, 477] on button "Review" at bounding box center [985, 487] width 45 height 21
click at [965, 477] on button "Review" at bounding box center [985, 487] width 45 height 21
click at [975, 515] on button "Review" at bounding box center [985, 525] width 45 height 21
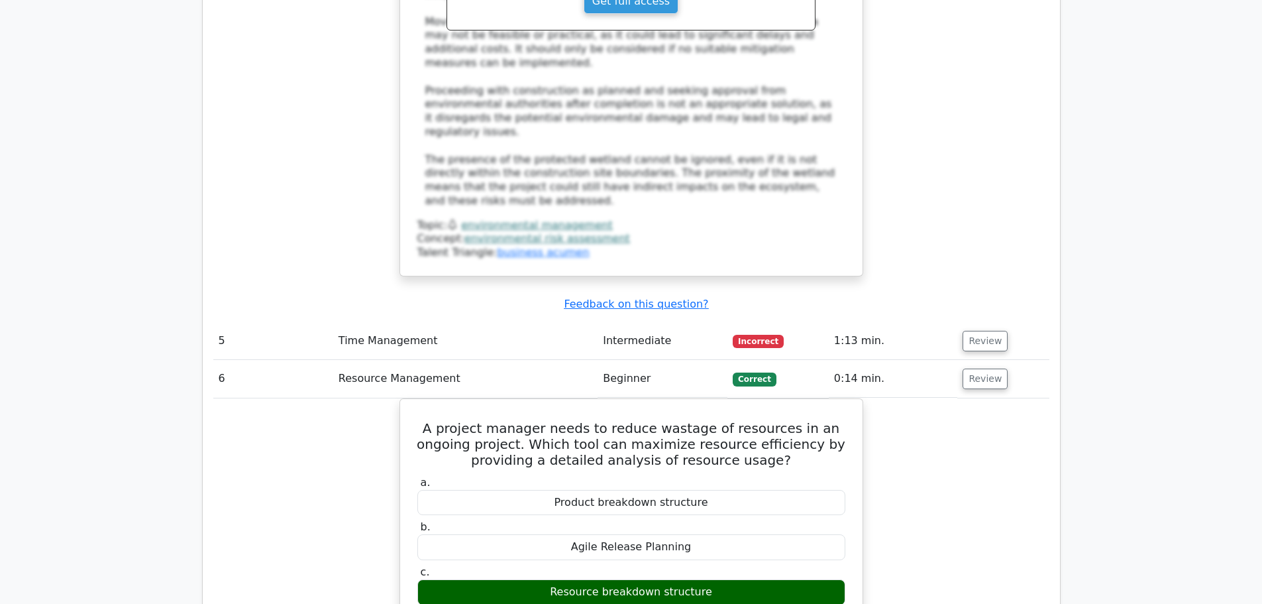
scroll to position [3976, 0]
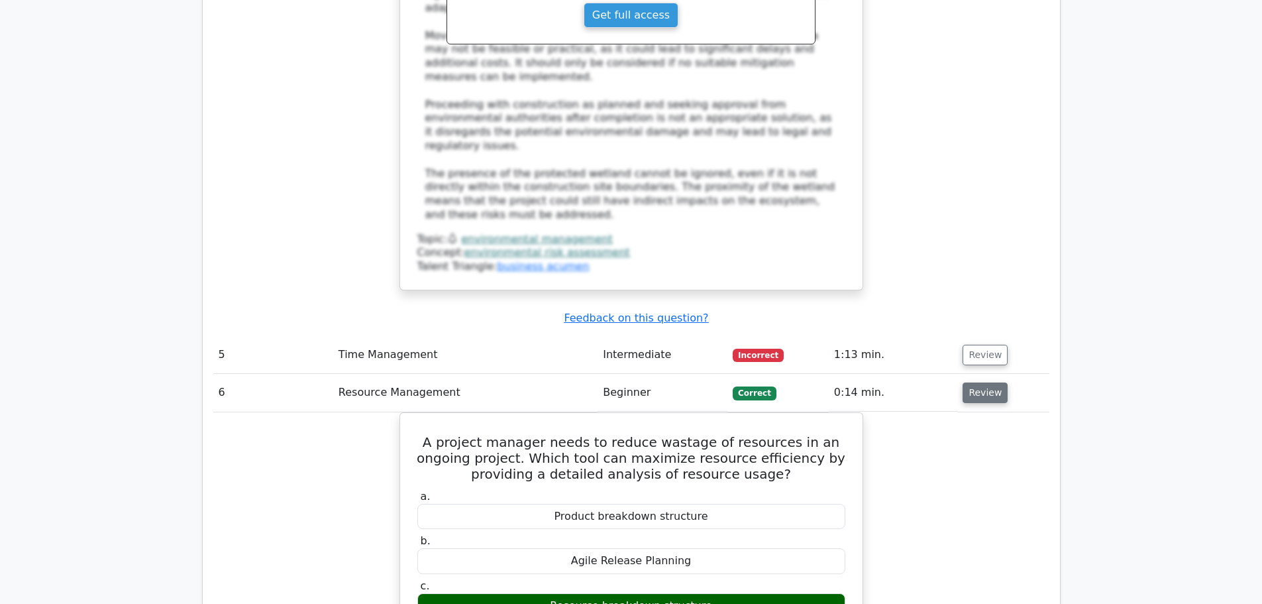
click at [983, 382] on button "Review" at bounding box center [985, 392] width 45 height 21
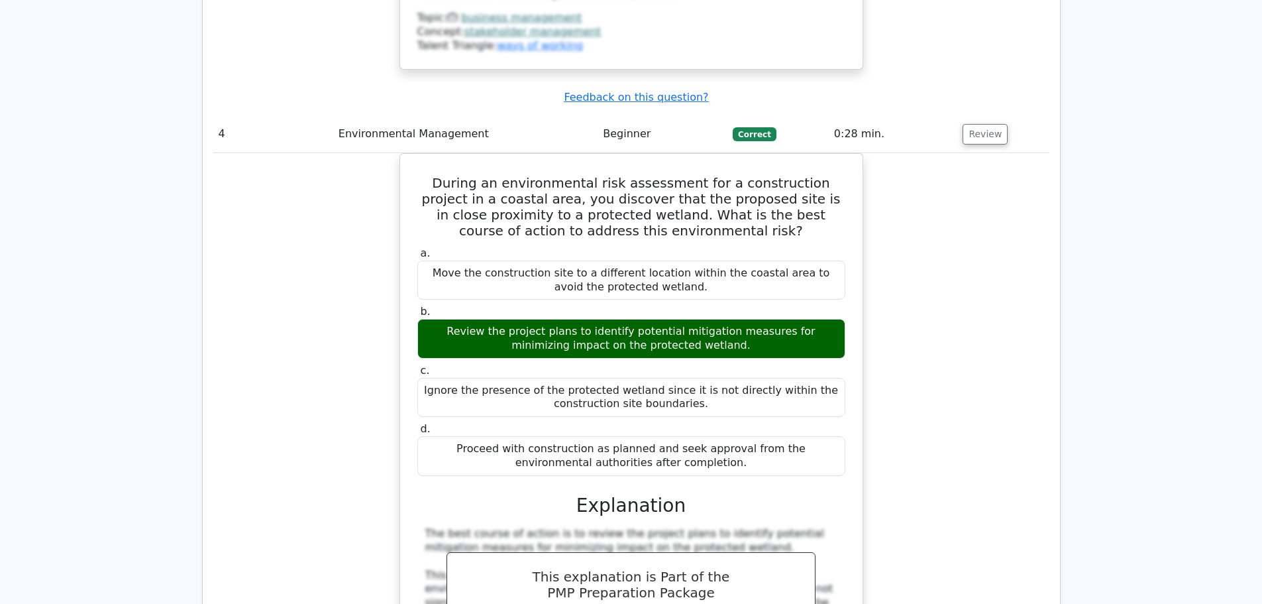
scroll to position [3313, 0]
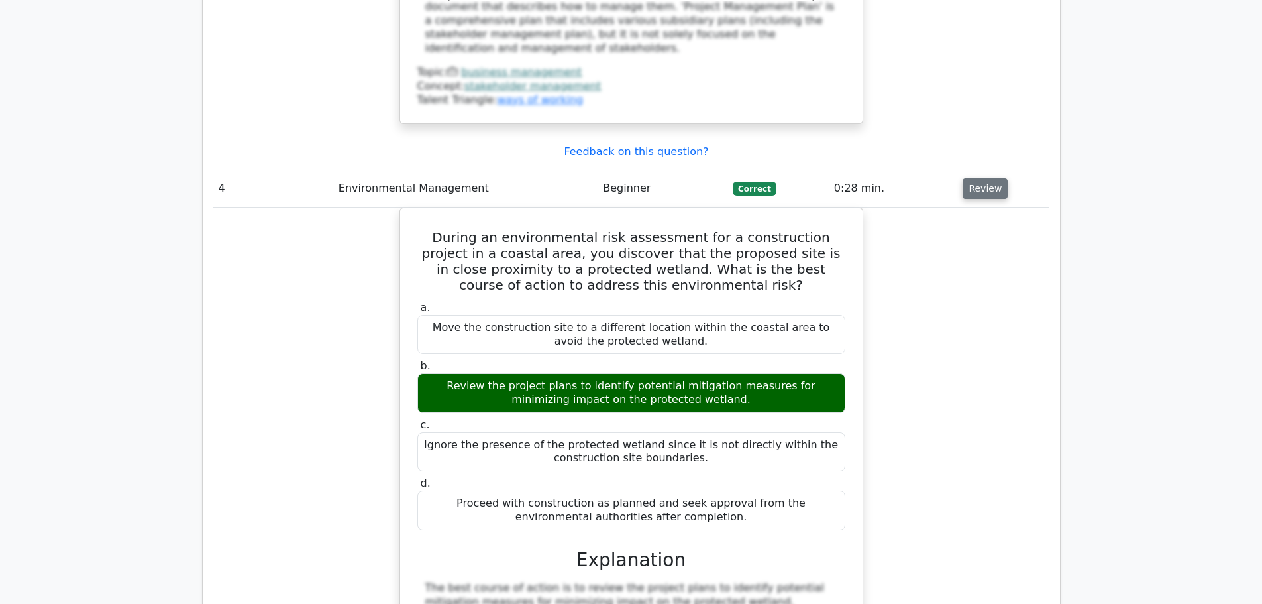
click at [979, 178] on button "Review" at bounding box center [985, 188] width 45 height 21
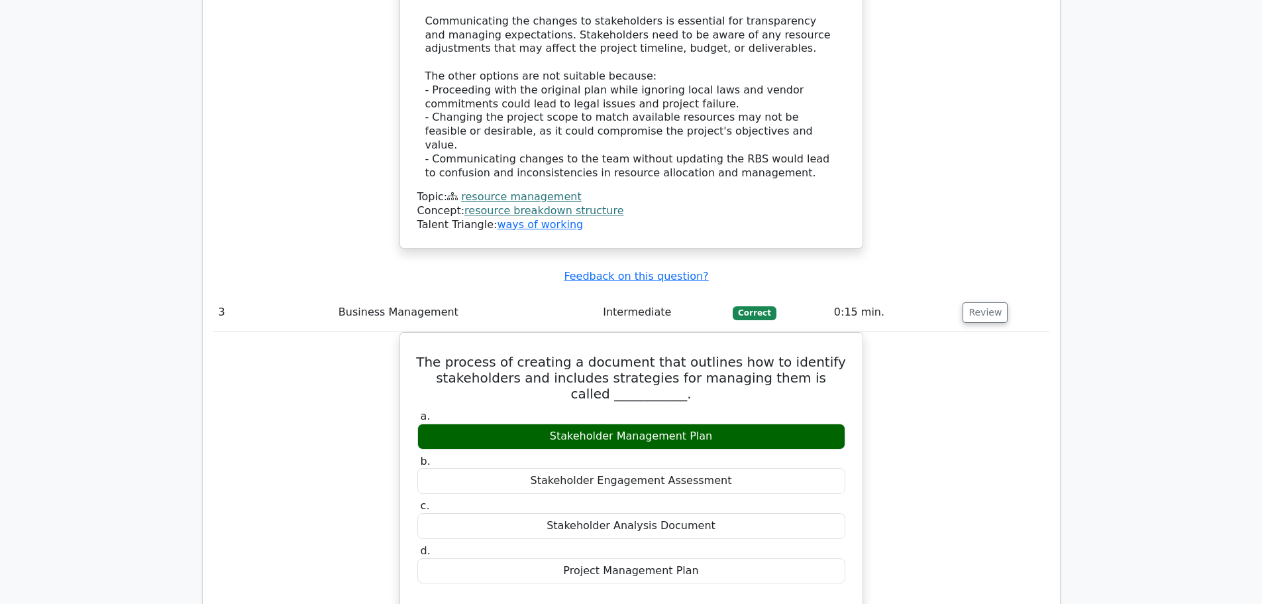
scroll to position [2518, 0]
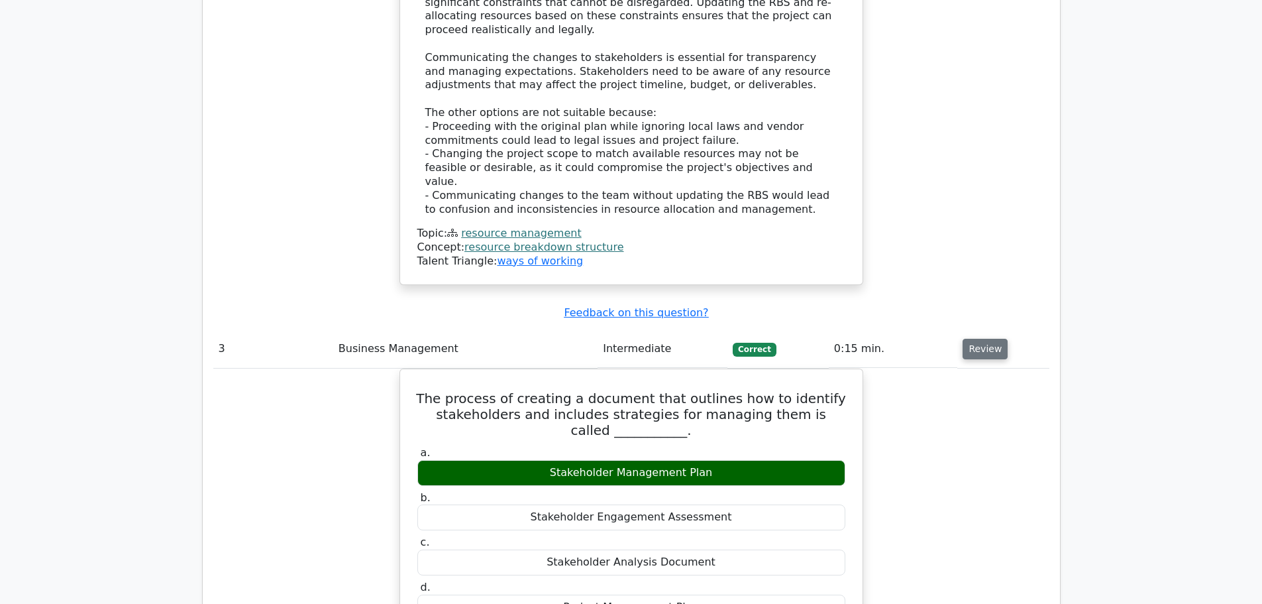
click at [975, 339] on button "Review" at bounding box center [985, 349] width 45 height 21
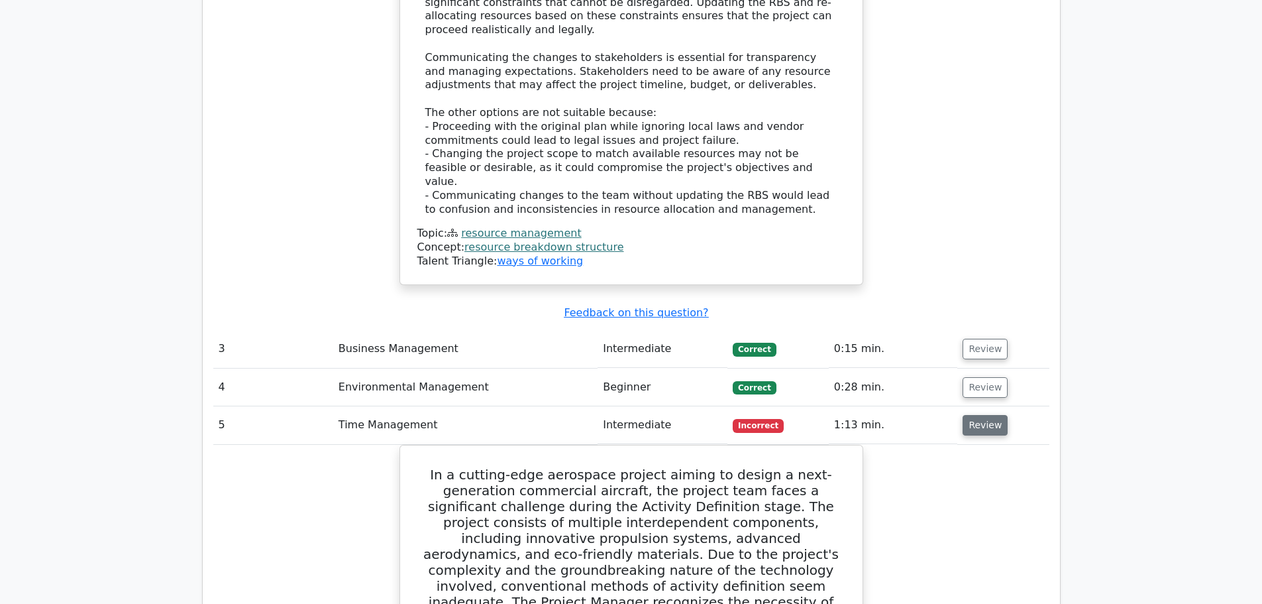
click at [985, 415] on button "Review" at bounding box center [985, 425] width 45 height 21
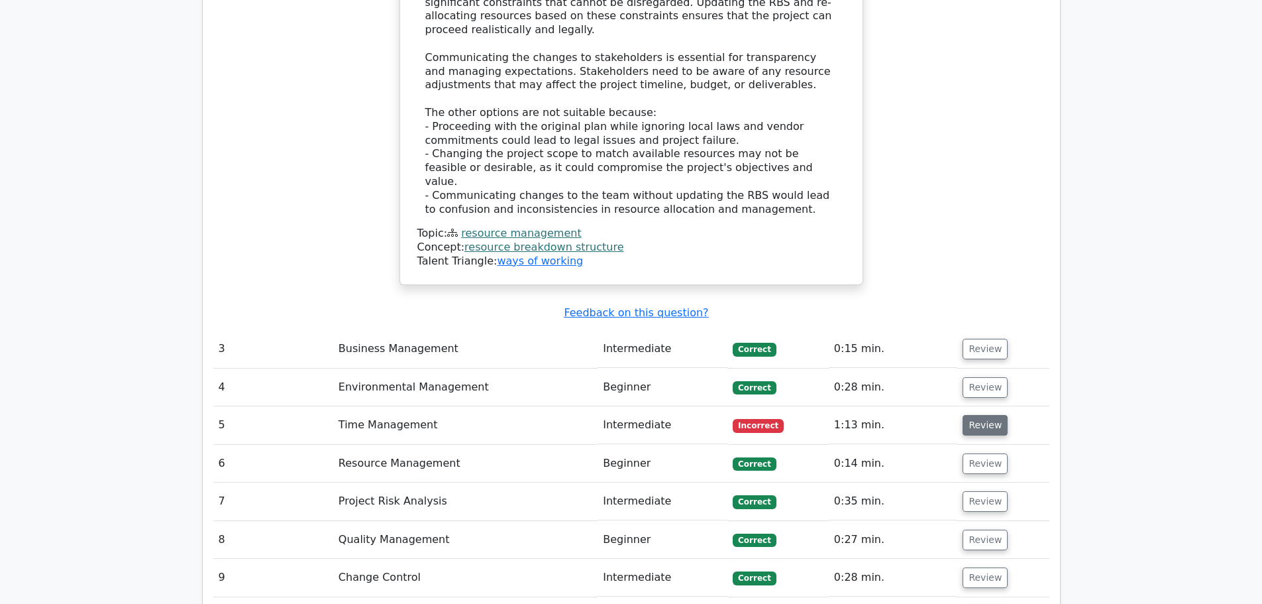
click at [985, 415] on button "Review" at bounding box center [985, 425] width 45 height 21
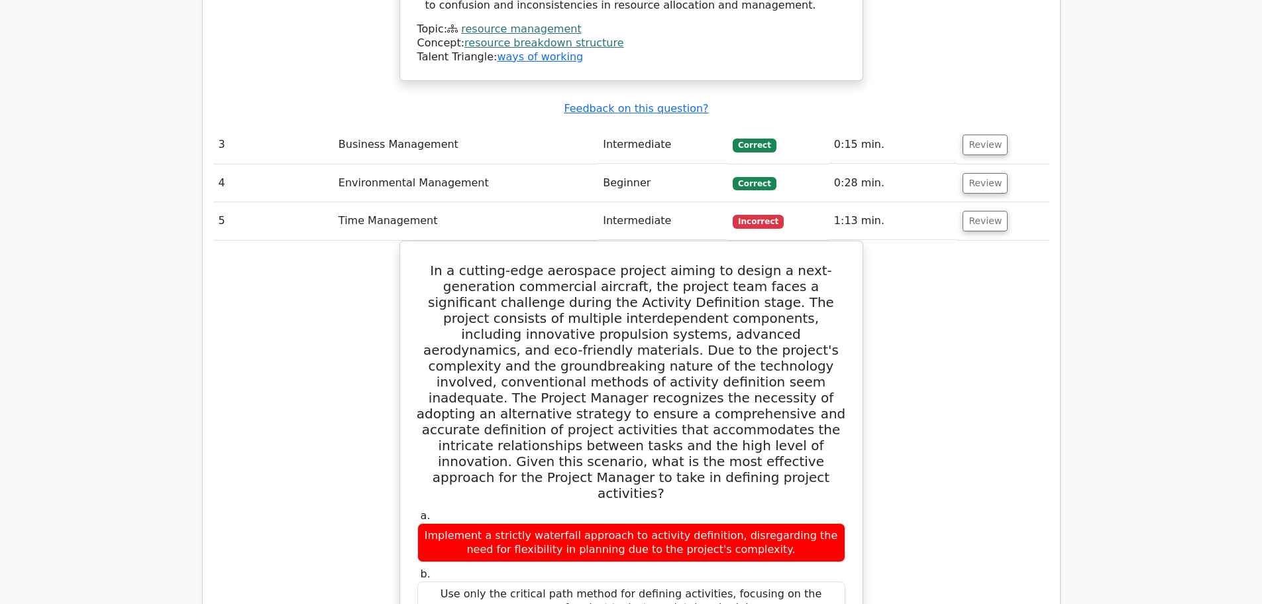
scroll to position [2650, 0]
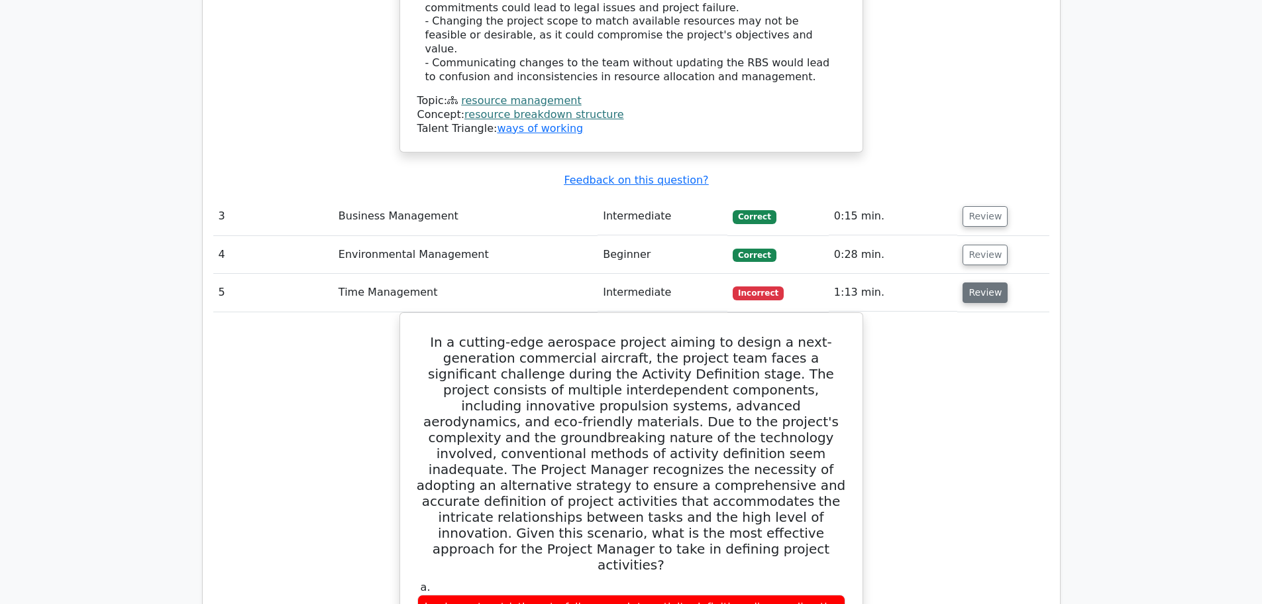
click at [980, 282] on button "Review" at bounding box center [985, 292] width 45 height 21
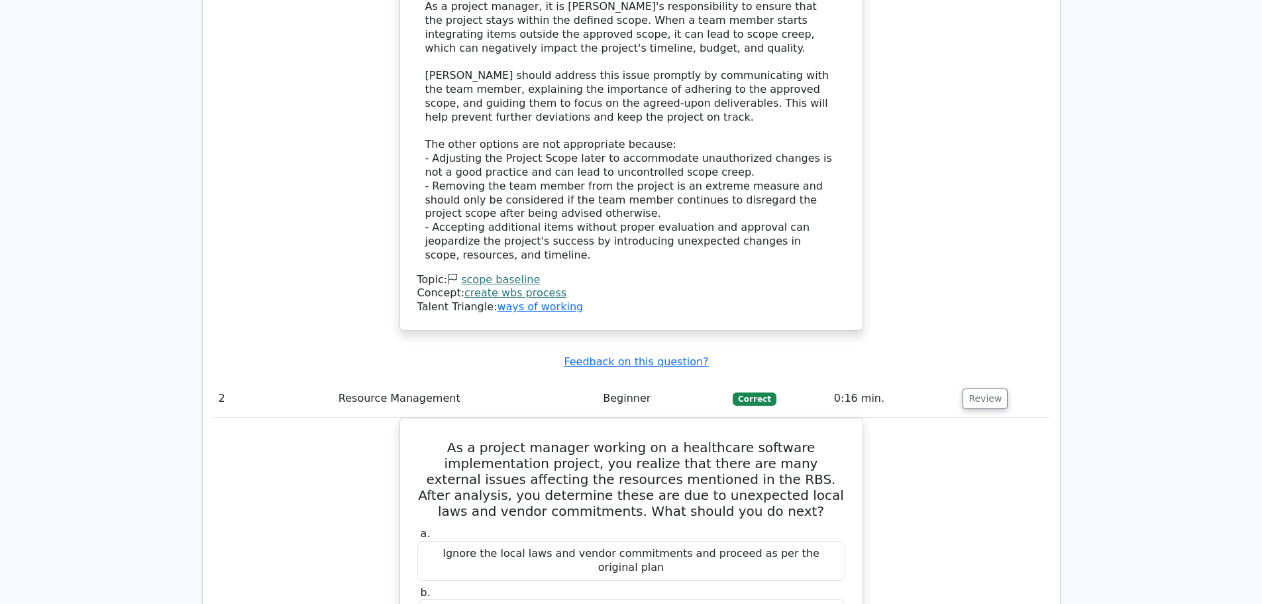
scroll to position [1590, 0]
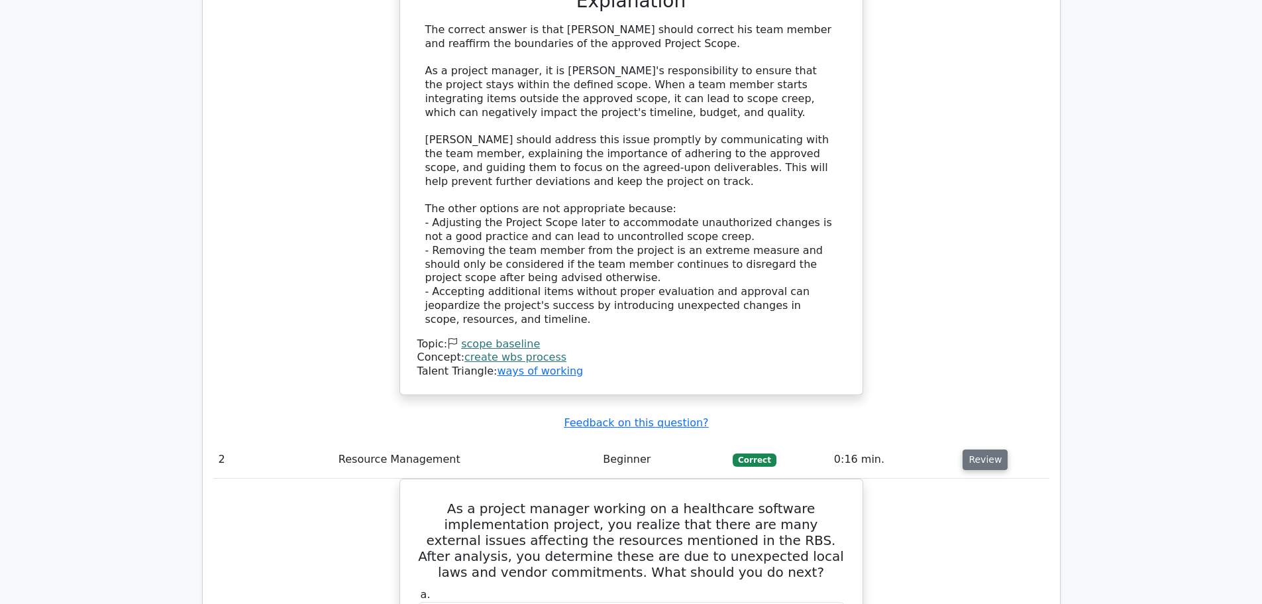
click at [976, 449] on button "Review" at bounding box center [985, 459] width 45 height 21
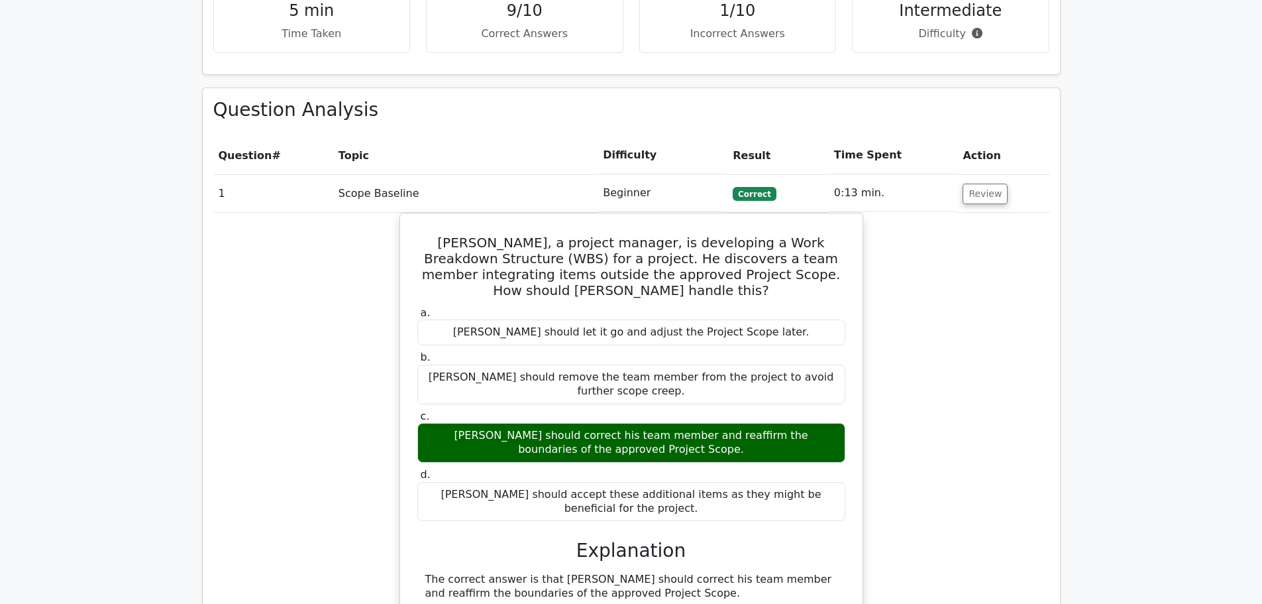
scroll to position [994, 0]
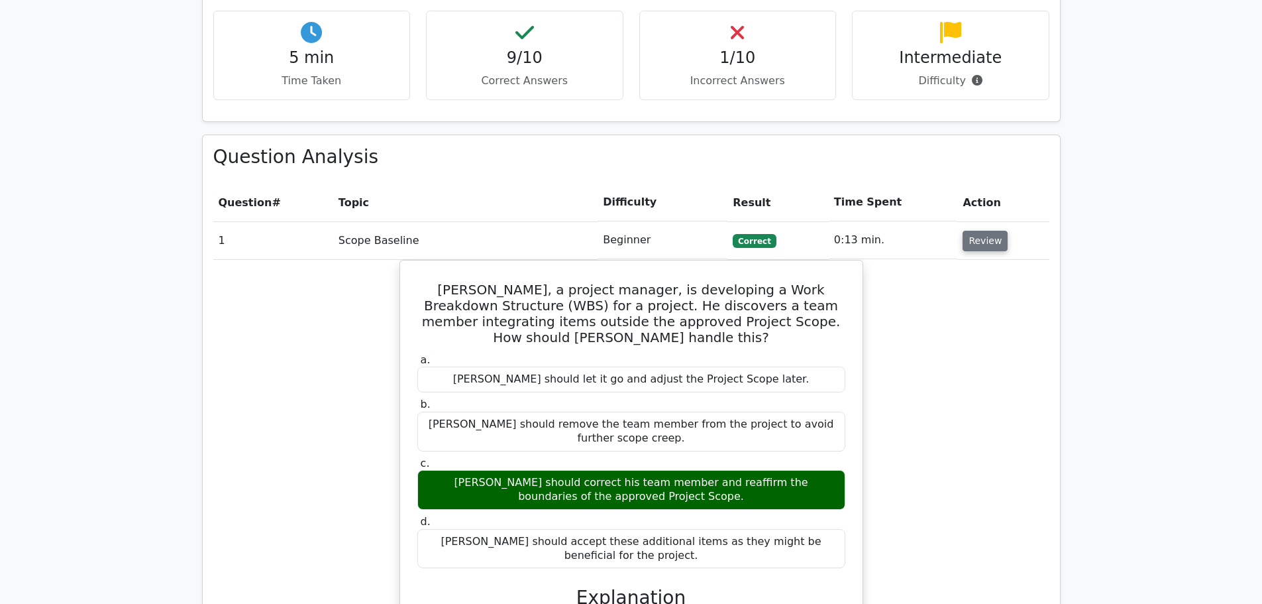
click at [979, 231] on button "Review" at bounding box center [985, 241] width 45 height 21
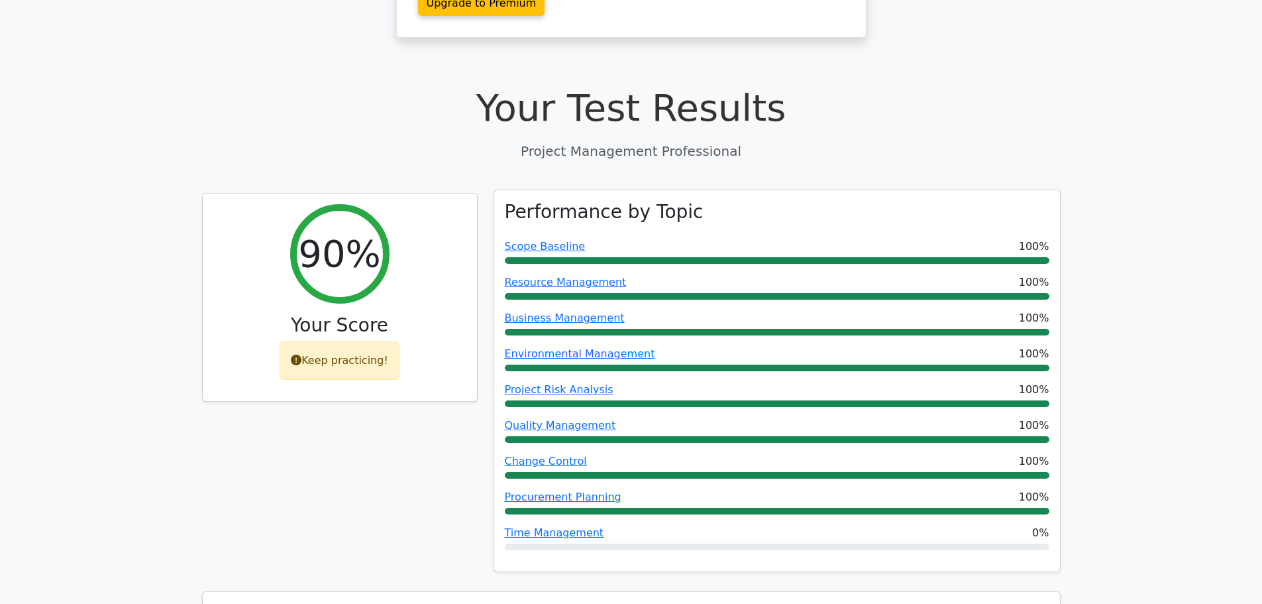
scroll to position [331, 0]
